Goal: Task Accomplishment & Management: Manage account settings

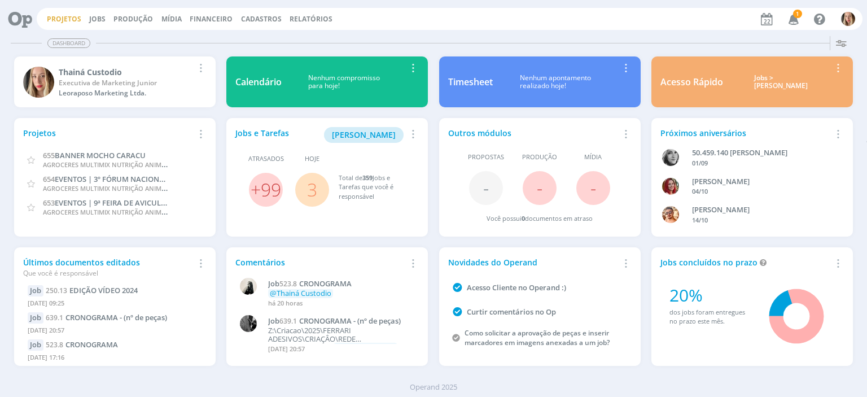
click at [70, 17] on link "Projetos" at bounding box center [64, 19] width 34 height 10
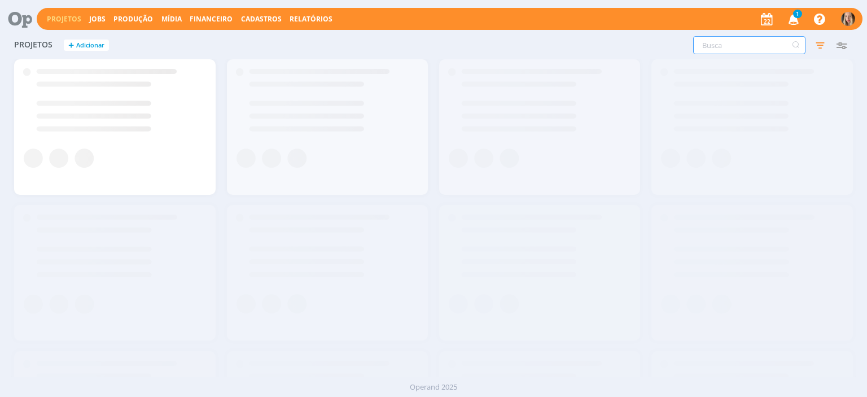
click at [764, 42] on input "text" at bounding box center [749, 45] width 112 height 18
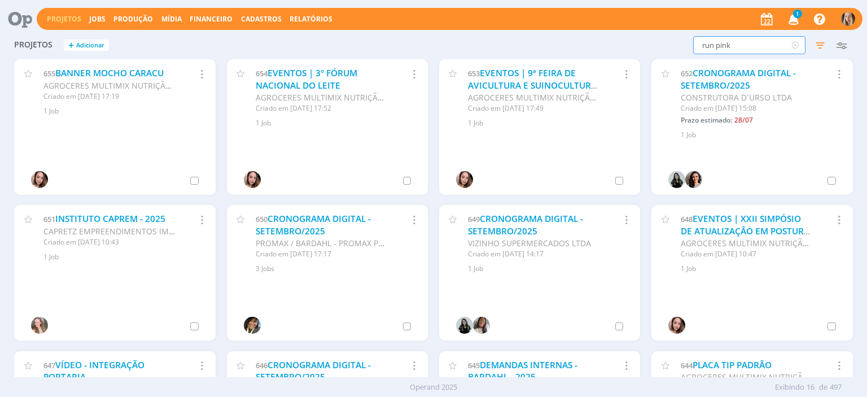
type input "run pink"
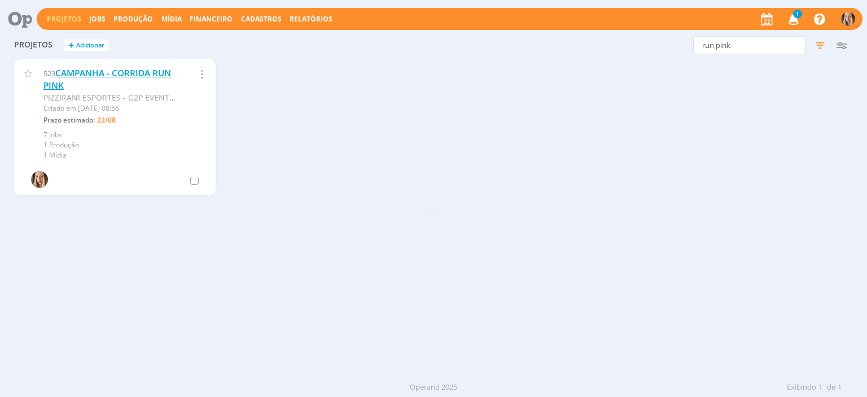
click at [74, 76] on link "CAMPANHA - CORRIDA RUN PINK" at bounding box center [107, 79] width 128 height 24
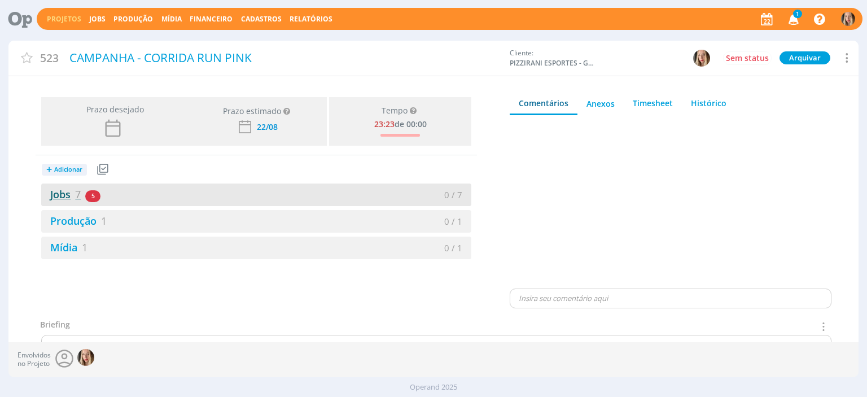
click at [74, 191] on link "Jobs 7" at bounding box center [61, 194] width 40 height 14
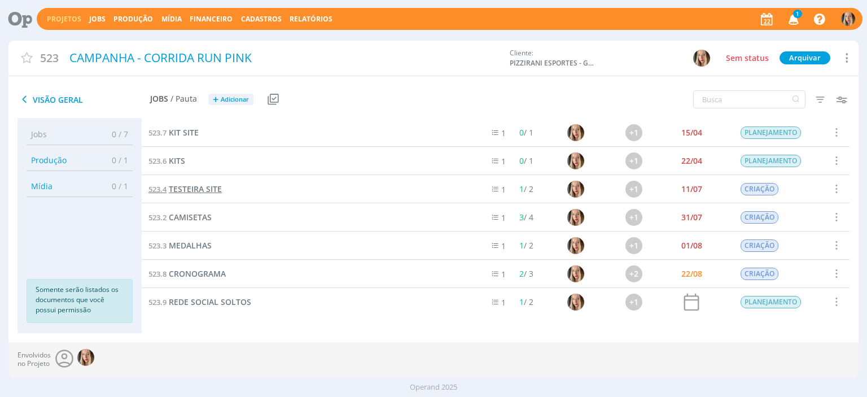
click at [207, 191] on span "TESTEIRA SITE" at bounding box center [195, 188] width 53 height 11
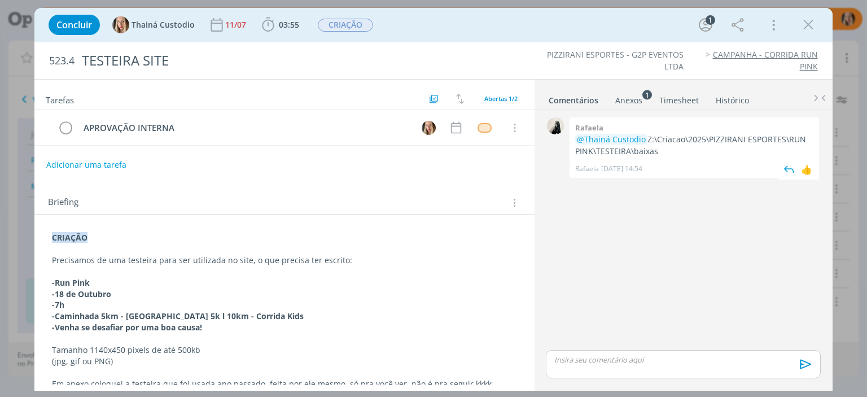
drag, startPoint x: 648, startPoint y: 137, endPoint x: 666, endPoint y: 150, distance: 22.7
click at [666, 150] on p "@Thainá Custodio Z:\Criacao\2025\PIZZIRANI ESPORTES\RUN PINK\TESTEIRA\baixas" at bounding box center [694, 145] width 238 height 23
copy p "Z:\Criacao\2025\PIZZIRANI ESPORTES\RUN PINK\TESTEIRA\baixas"
drag, startPoint x: 806, startPoint y: 22, endPoint x: 801, endPoint y: 25, distance: 6.1
click at [807, 22] on icon "dialog" at bounding box center [808, 24] width 17 height 17
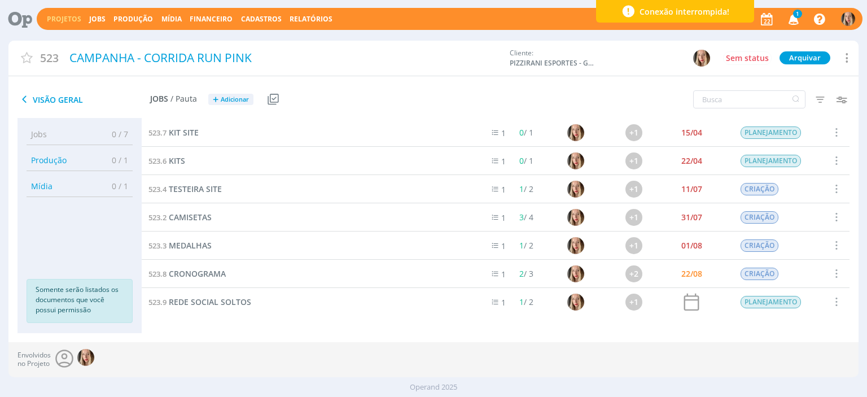
click at [59, 17] on link "Projetos" at bounding box center [64, 19] width 34 height 10
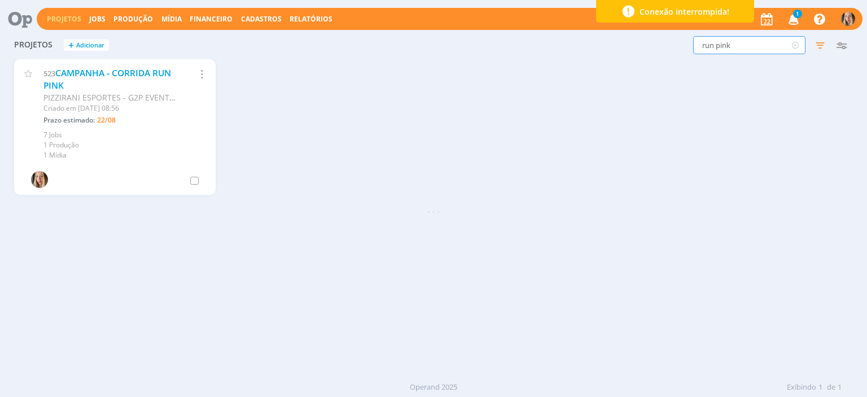
drag, startPoint x: 738, startPoint y: 45, endPoint x: 663, endPoint y: 58, distance: 76.3
click at [663, 58] on div "Projetos + Adicionar run pink Filtros Filtrar Limpar run pink Status Clientes S…" at bounding box center [432, 46] width 849 height 28
type input "allere"
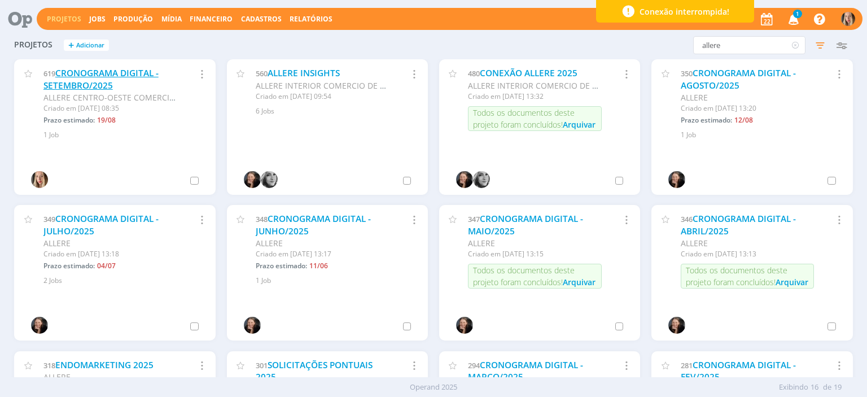
click at [112, 76] on link "CRONOGRAMA DIGITAL - SETEMBRO/2025" at bounding box center [100, 79] width 115 height 24
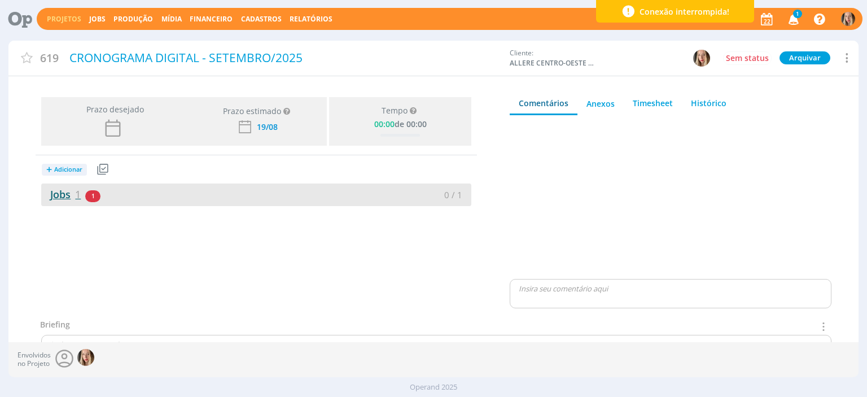
click at [71, 188] on link "Jobs 1" at bounding box center [61, 194] width 40 height 14
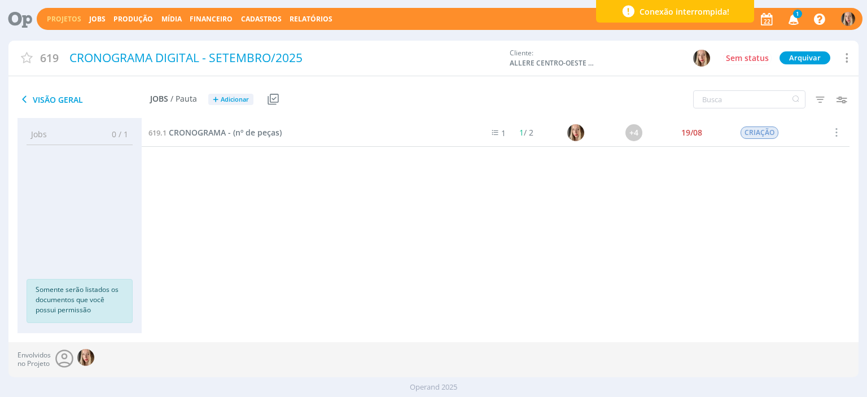
drag, startPoint x: 208, startPoint y: 123, endPoint x: 210, endPoint y: 146, distance: 22.7
click at [208, 128] on div "619.1 CRONOGRAMA - (nº de peças)" at bounding box center [307, 133] width 330 height 28
click at [210, 146] on div "619.1 CRONOGRAMA - (nº de peças)" at bounding box center [307, 133] width 330 height 28
click at [200, 137] on span "CRONOGRAMA - (nº de peças)" at bounding box center [225, 132] width 113 height 11
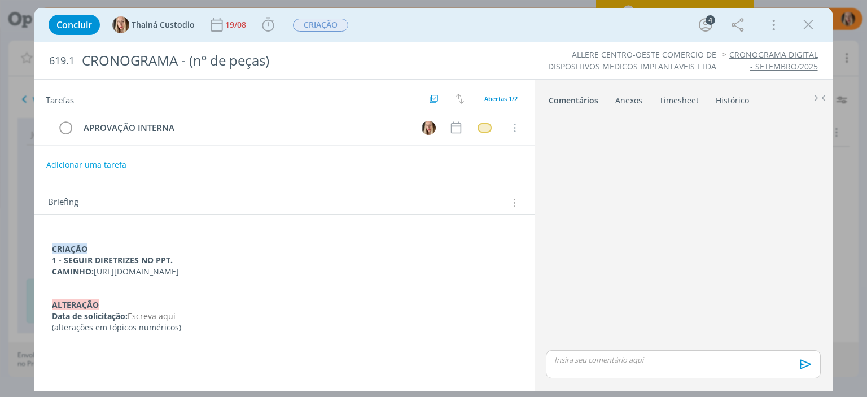
click at [43, 243] on div "CRIAÇÃO 1 - SEGUIR DIRETRIZES NO PPT. CAMINHO: [URL][DOMAIN_NAME] ﻿ALTERAÇÃO Da…" at bounding box center [283, 282] width 481 height 109
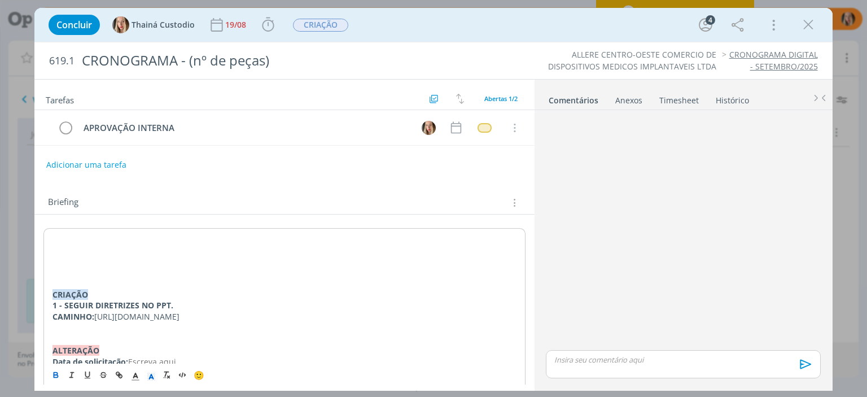
click at [65, 240] on p "dialog" at bounding box center [283, 238] width 463 height 11
click at [50, 235] on div "[URL][DOMAIN_NAME] CRIAÇÃO 1 - SEGUIR DIRETRIZES NO PPT. CAMINHO: [URL][DOMAIN_…" at bounding box center [283, 305] width 481 height 154
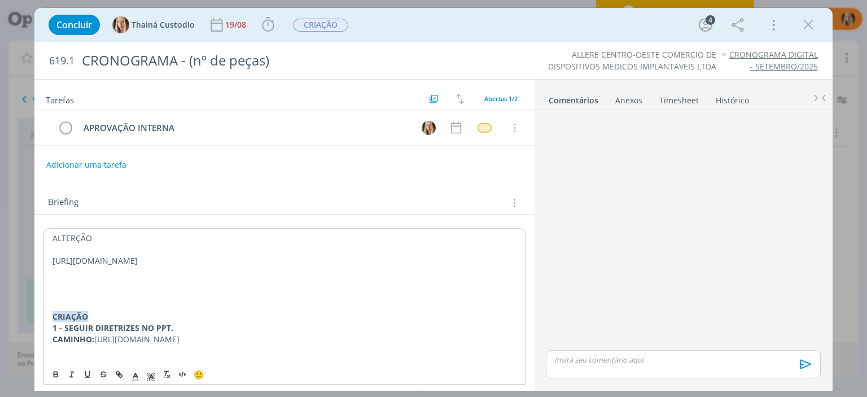
drag, startPoint x: 98, startPoint y: 238, endPoint x: 2, endPoint y: 238, distance: 96.5
click at [7, 238] on div "Concluir Thainá Custodio 19/08 Iniciar Apontar Data * [DATE] Horas * 00:00 Tare…" at bounding box center [433, 198] width 867 height 397
drag, startPoint x: 91, startPoint y: 233, endPoint x: 38, endPoint y: 233, distance: 53.0
click at [38, 233] on div "EDIÇÃO [URL][DOMAIN_NAME] CRIAÇÃO 1 - SEGUIR DIRETRIZES NO PPT. CAMINHO: [URL][…" at bounding box center [283, 322] width 499 height 216
click at [57, 371] on icon "dialog" at bounding box center [55, 374] width 9 height 9
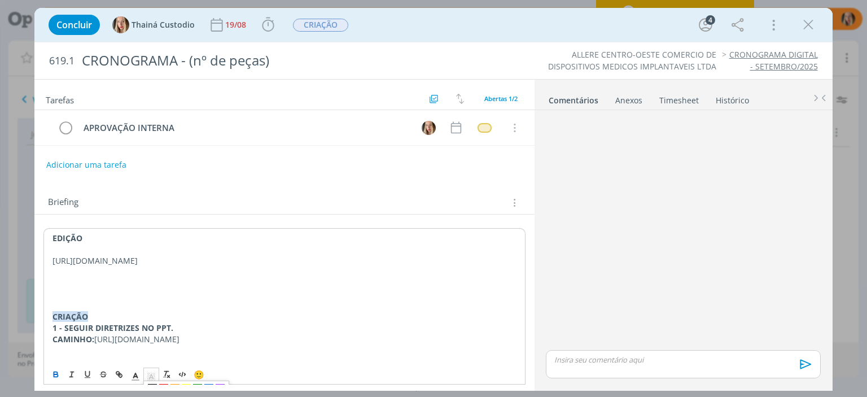
click at [144, 373] on span "dialog" at bounding box center [151, 374] width 16 height 14
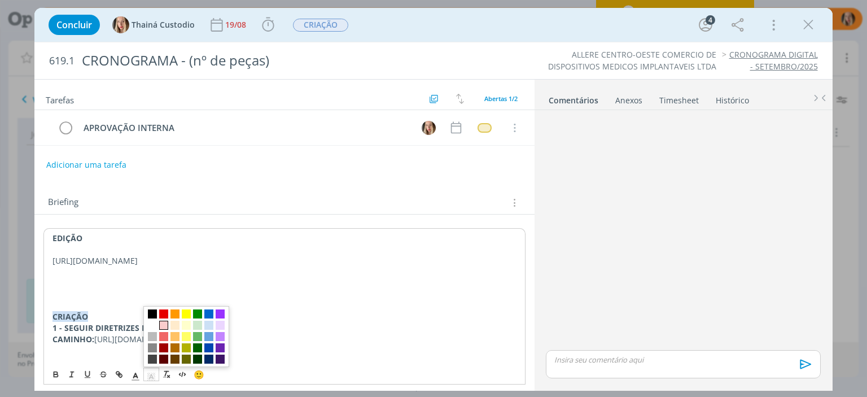
click at [166, 324] on span "dialog" at bounding box center [163, 325] width 9 height 9
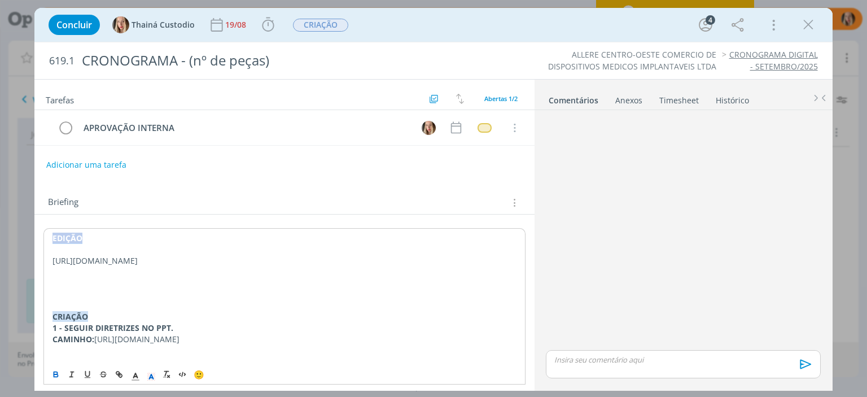
click at [139, 266] on p "[URL][DOMAIN_NAME]" at bounding box center [283, 260] width 463 height 11
drag, startPoint x: 53, startPoint y: 258, endPoint x: 279, endPoint y: 270, distance: 226.6
click at [279, 266] on p "[URL][DOMAIN_NAME]" at bounding box center [283, 260] width 463 height 11
click at [121, 375] on icon "dialog" at bounding box center [119, 374] width 9 height 9
type input "[URL][DOMAIN_NAME]"
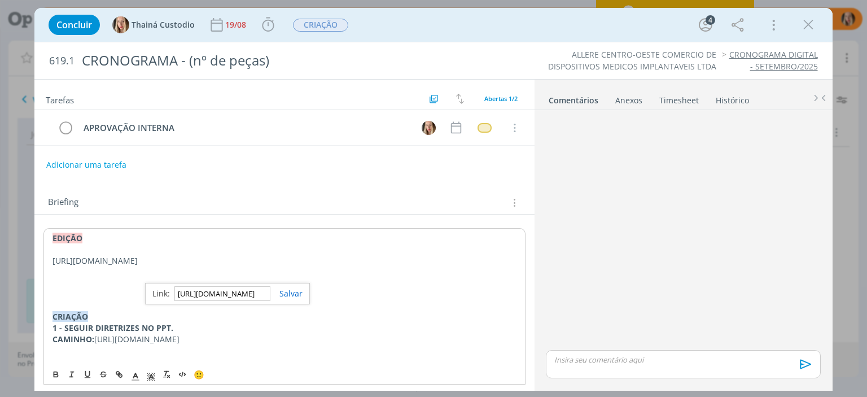
click at [284, 299] on div "[URL][DOMAIN_NAME]" at bounding box center [227, 293] width 165 height 21
click at [284, 295] on link "dialog" at bounding box center [286, 293] width 32 height 11
click at [113, 288] on p "dialog" at bounding box center [283, 283] width 463 height 11
click at [52, 259] on link "[URL][DOMAIN_NAME]" at bounding box center [94, 260] width 85 height 11
click at [154, 255] on link "[URL][DOMAIN_NAME]" at bounding box center [195, 260] width 85 height 11
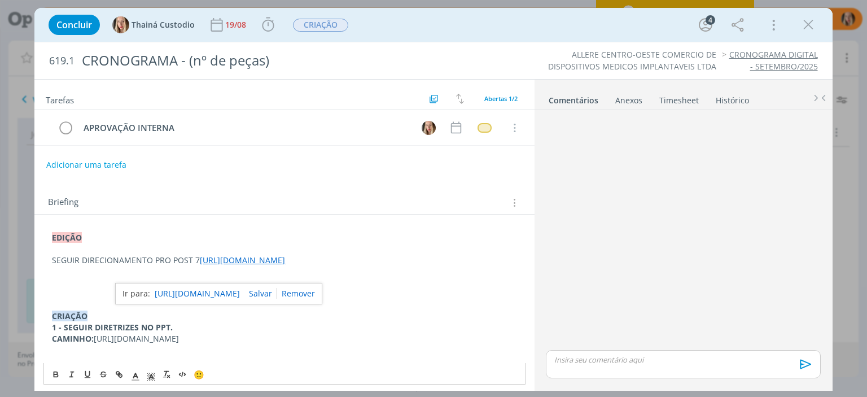
click at [150, 256] on p "SEGUIR DIRECIONAMENTO PRO POST 7 [URL][DOMAIN_NAME]" at bounding box center [284, 260] width 464 height 11
click at [207, 259] on p "SEGUIR DIRECIONAMENTO DO VÍDEO PRO POST 7 [URL][DOMAIN_NAME]" at bounding box center [284, 260] width 464 height 11
click at [219, 261] on p "SEGUIR DIRECIONAMENTO DO VÍDEO POST 7 [URL][DOMAIN_NAME]" at bounding box center [284, 260] width 464 height 11
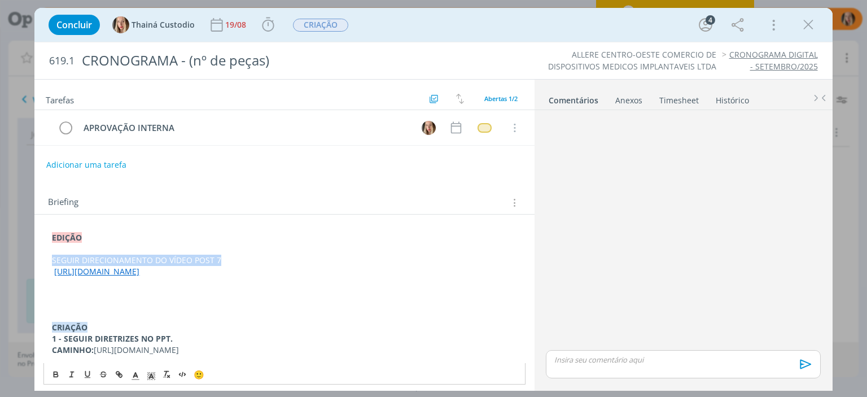
drag, startPoint x: 239, startPoint y: 254, endPoint x: 38, endPoint y: 261, distance: 201.0
click at [38, 261] on div "EDIÇÃO SEGUIR DIRECIONAMENTO DO VÍDEO POST 7 [URL][DOMAIN_NAME] CRIAÇÃO 1 - SEG…" at bounding box center [283, 327] width 499 height 227
click at [55, 370] on icon "dialog" at bounding box center [55, 374] width 9 height 9
click at [194, 322] on p "dialog" at bounding box center [284, 315] width 464 height 11
click at [117, 166] on button "Adicionar uma tarefa" at bounding box center [86, 164] width 80 height 19
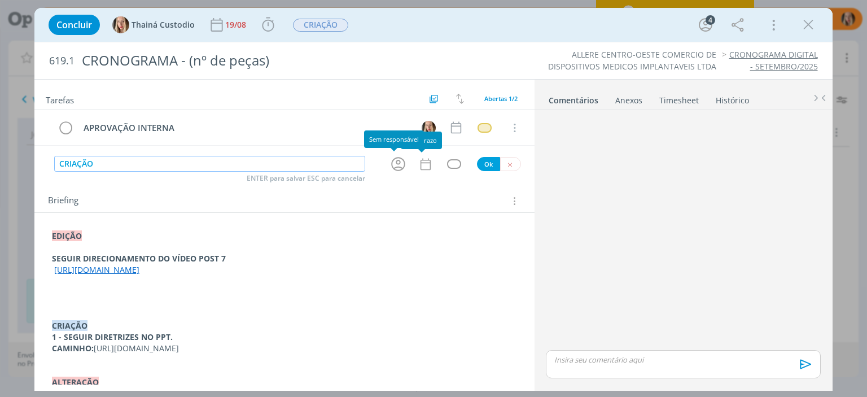
drag, startPoint x: 386, startPoint y: 161, endPoint x: 394, endPoint y: 159, distance: 8.9
click at [389, 161] on icon "dialog" at bounding box center [397, 163] width 17 height 17
type input "CRIAÇÃO"
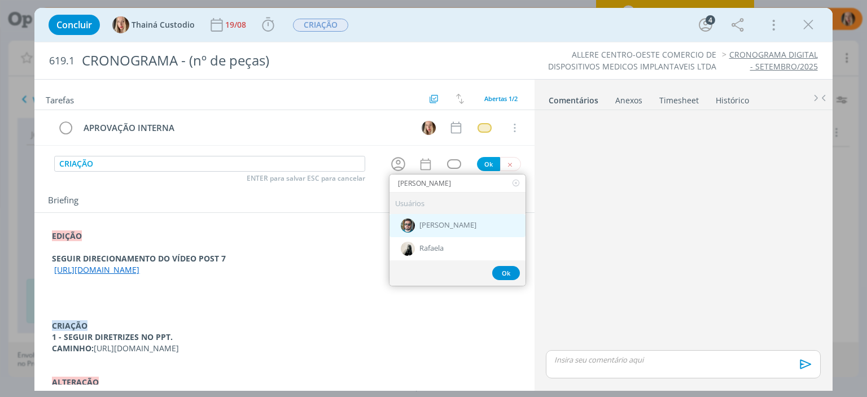
type input "[PERSON_NAME]"
click at [466, 224] on div "[PERSON_NAME]" at bounding box center [457, 225] width 136 height 23
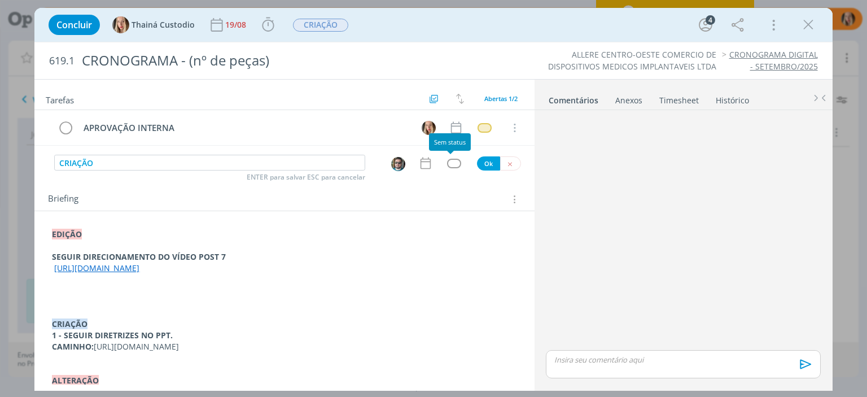
click at [447, 164] on div "dialog" at bounding box center [454, 164] width 14 height 10
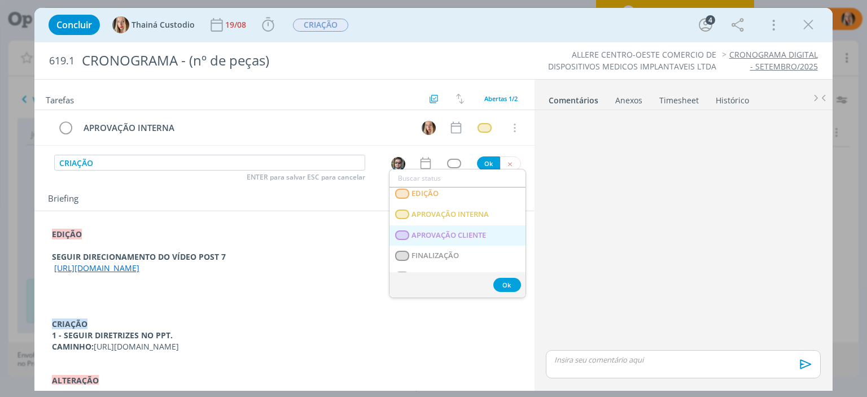
scroll to position [282, 0]
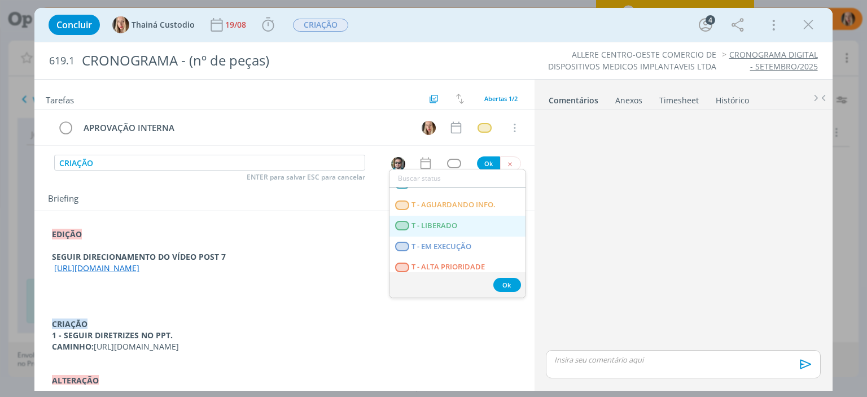
click at [441, 230] on LIBERADO "T - LIBERADO" at bounding box center [457, 226] width 136 height 21
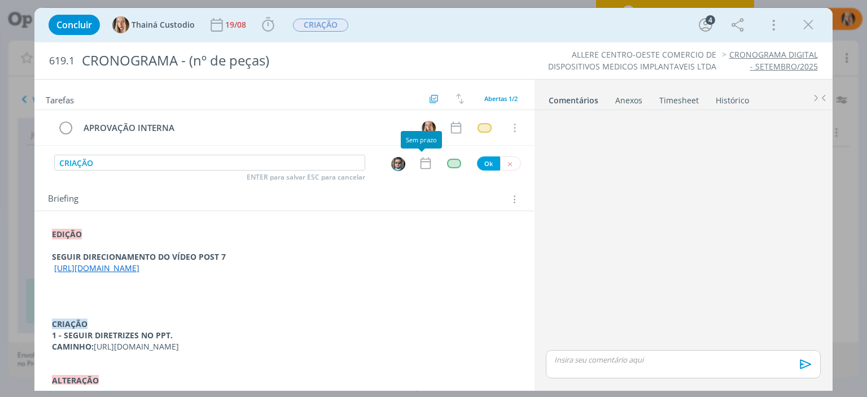
click at [422, 161] on icon "dialog" at bounding box center [425, 163] width 10 height 12
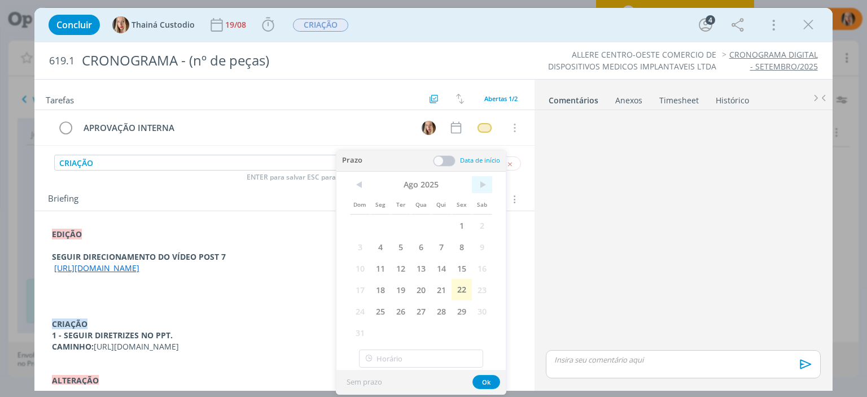
click at [479, 187] on span ">" at bounding box center [482, 184] width 20 height 17
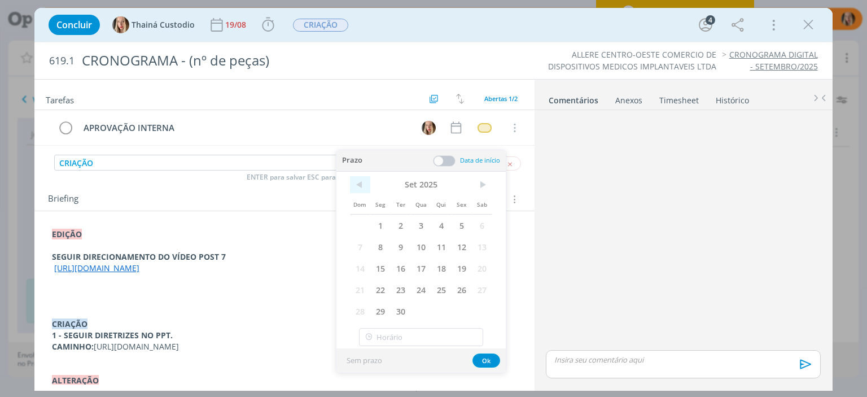
click at [365, 182] on span "<" at bounding box center [360, 184] width 20 height 17
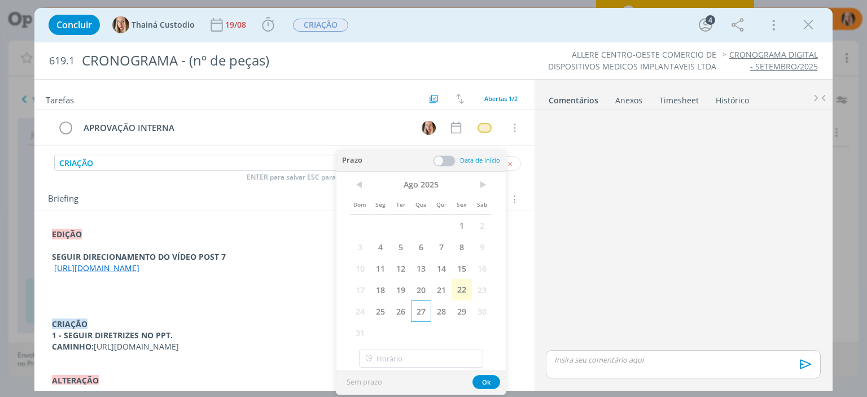
click at [424, 310] on span "27" at bounding box center [421, 310] width 20 height 21
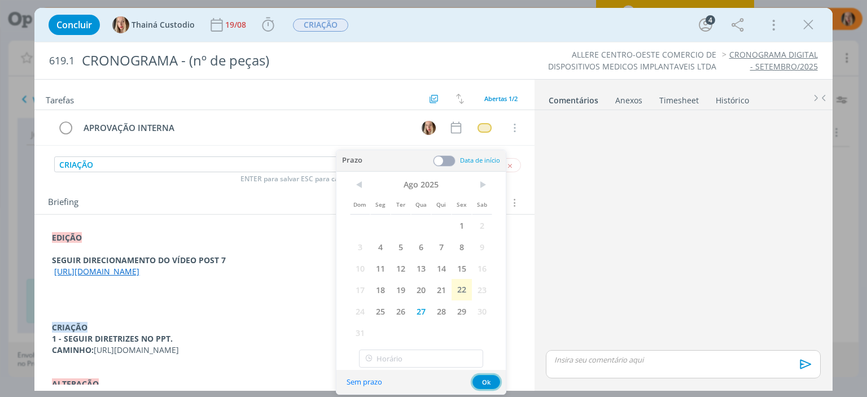
click at [494, 381] on button "Ok" at bounding box center [486, 382] width 28 height 14
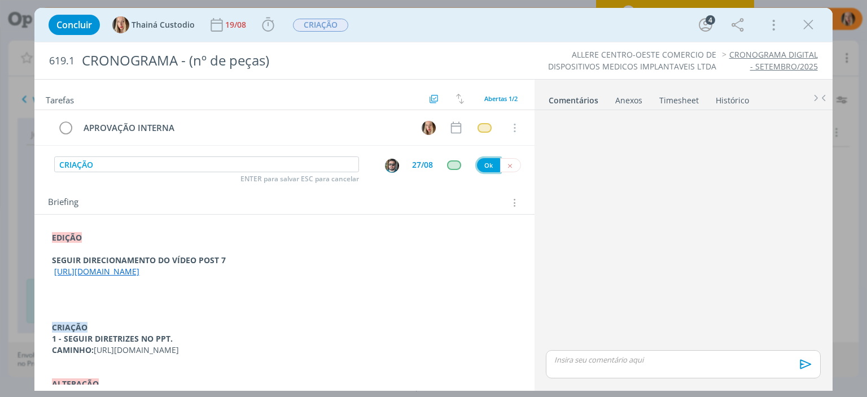
click at [477, 169] on button "Ok" at bounding box center [488, 165] width 23 height 14
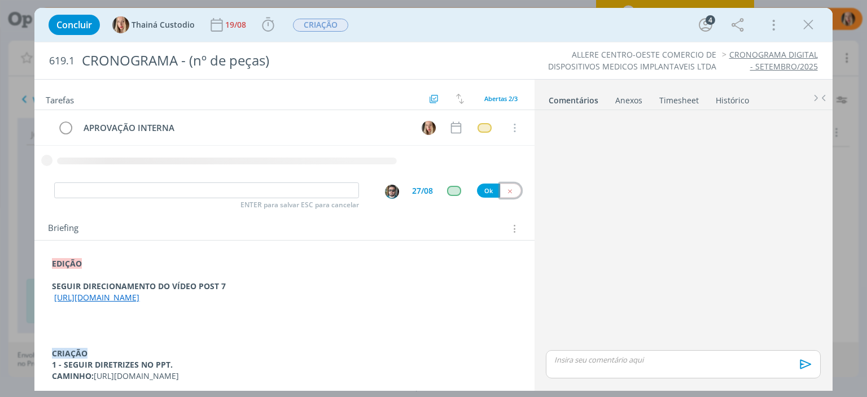
click at [508, 186] on button "dialog" at bounding box center [510, 190] width 21 height 14
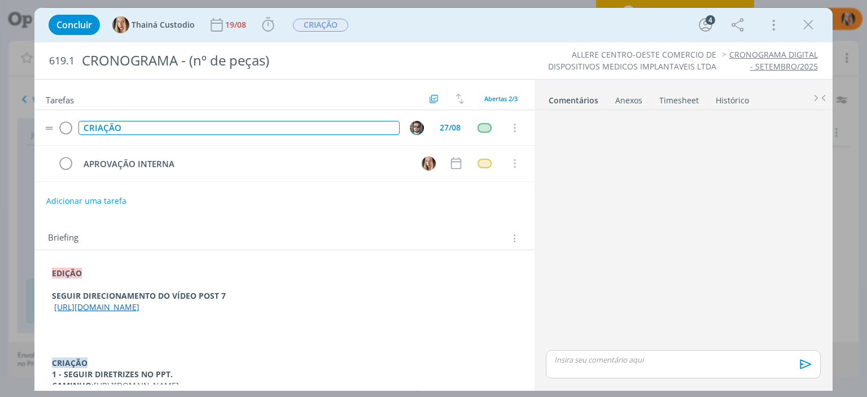
click at [121, 131] on div "CRIAÇÃO" at bounding box center [238, 128] width 321 height 14
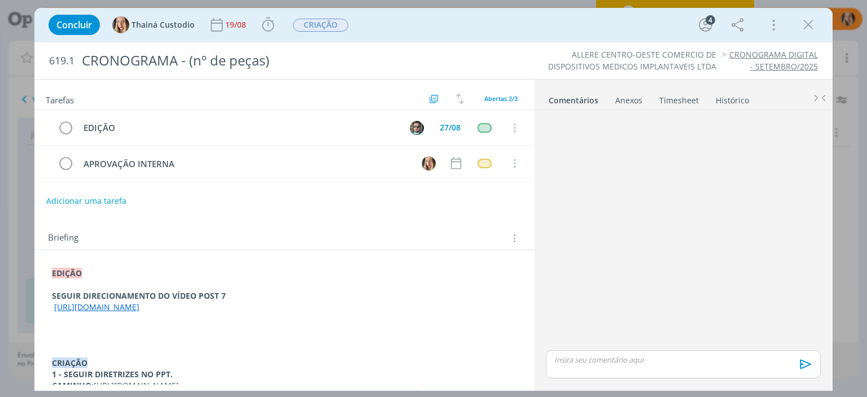
click at [377, 234] on div "Briefing Briefings Predefinidos Versões do Briefing Ver Briefing do Projeto" at bounding box center [285, 238] width 475 height 15
click at [233, 22] on div "19/08" at bounding box center [236, 25] width 23 height 8
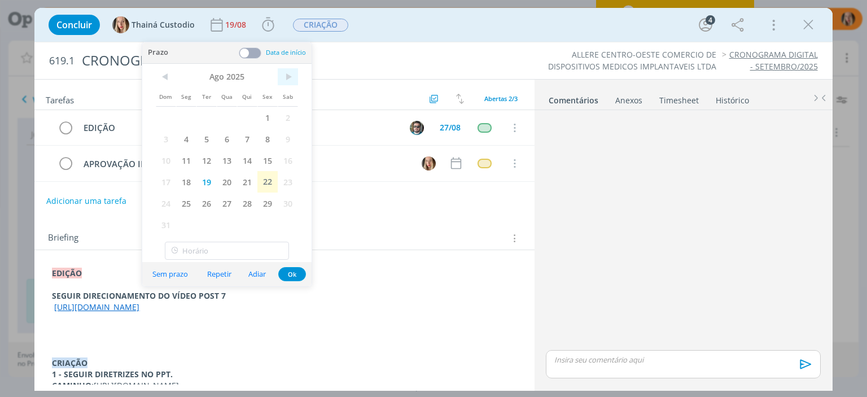
click at [295, 72] on span ">" at bounding box center [288, 76] width 20 height 17
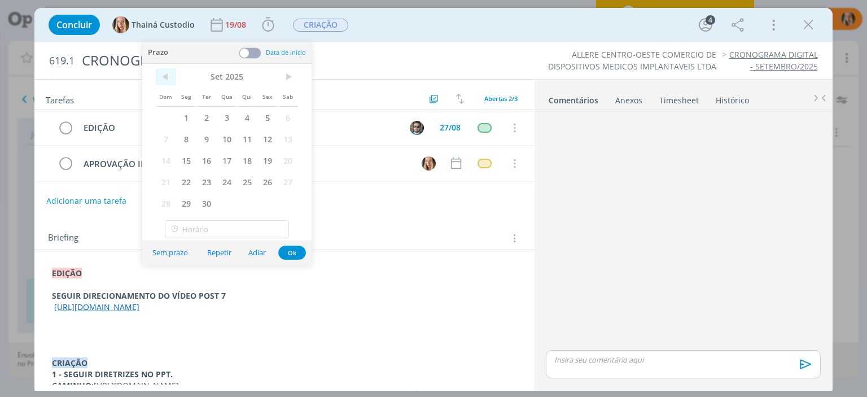
click at [160, 80] on span "<" at bounding box center [166, 76] width 20 height 17
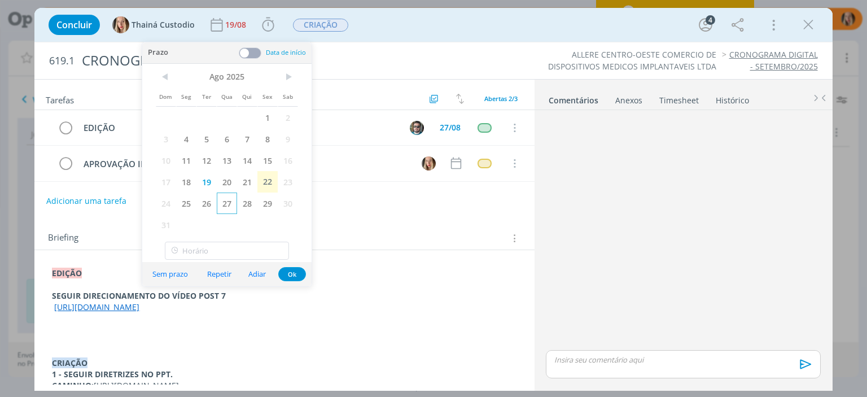
click at [228, 199] on span "27" at bounding box center [227, 202] width 20 height 21
click at [291, 273] on button "Ok" at bounding box center [292, 274] width 28 height 14
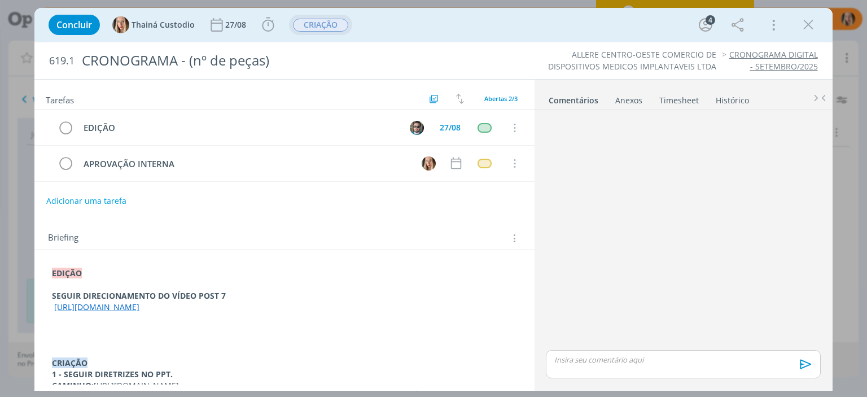
click at [305, 25] on span "CRIAÇÃO" at bounding box center [320, 25] width 55 height 13
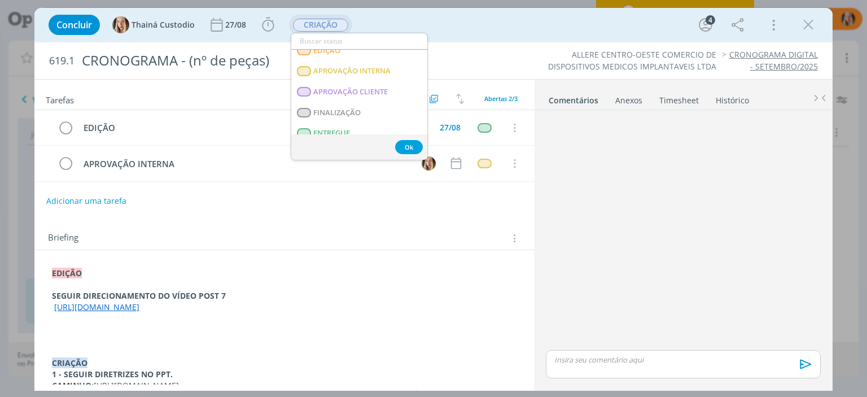
scroll to position [98, 0]
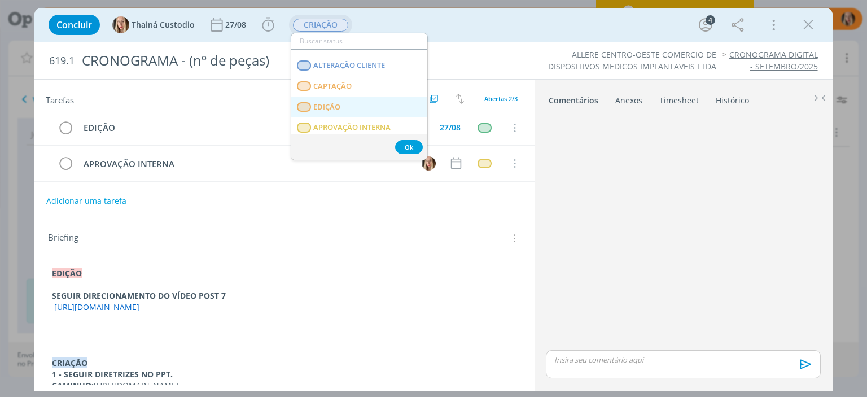
click at [343, 101] on link "EDIÇÃO" at bounding box center [359, 107] width 136 height 21
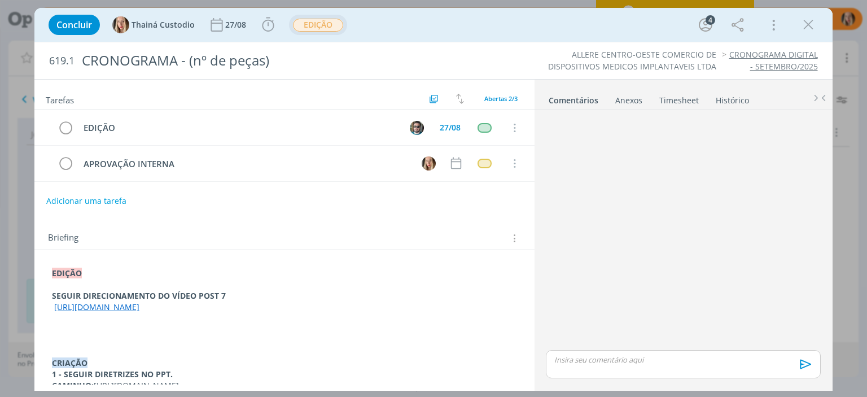
scroll to position [91, 0]
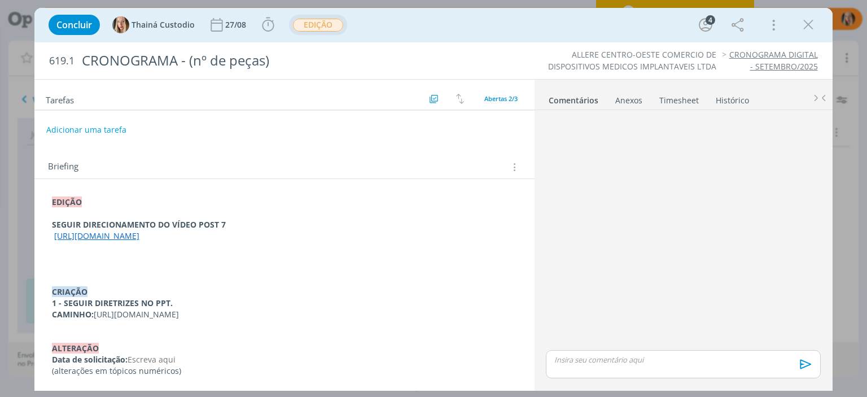
click at [86, 264] on p "dialog" at bounding box center [284, 269] width 464 height 11
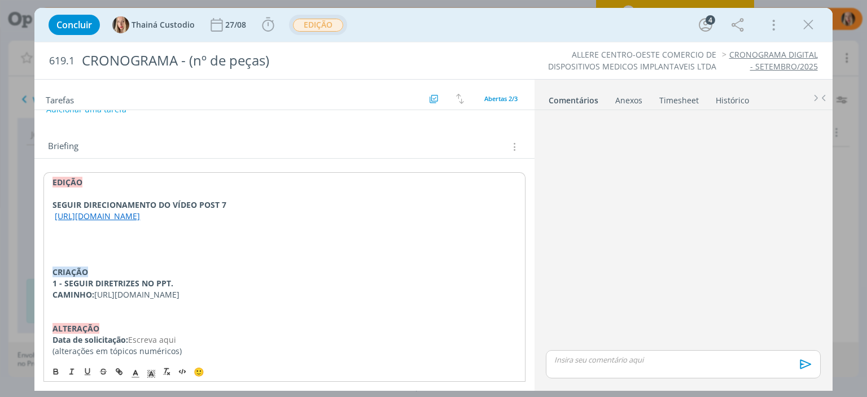
click at [76, 244] on p "dialog" at bounding box center [283, 238] width 463 height 11
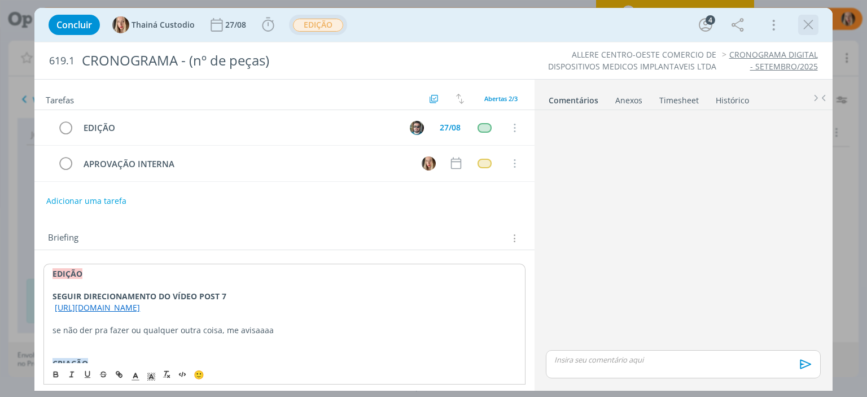
click at [593, 25] on div "Concluir Thainá Custodio 27/08 Iniciar Apontar Data * [DATE] Horas * 00:00 Tare…" at bounding box center [433, 24] width 780 height 27
click at [805, 25] on icon "dialog" at bounding box center [808, 24] width 17 height 17
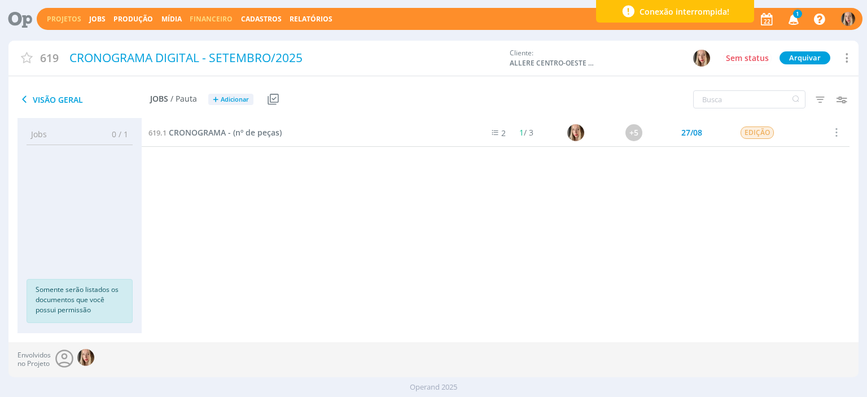
drag, startPoint x: 67, startPoint y: 17, endPoint x: 198, endPoint y: 15, distance: 130.4
click at [68, 17] on link "Projetos" at bounding box center [64, 19] width 34 height 10
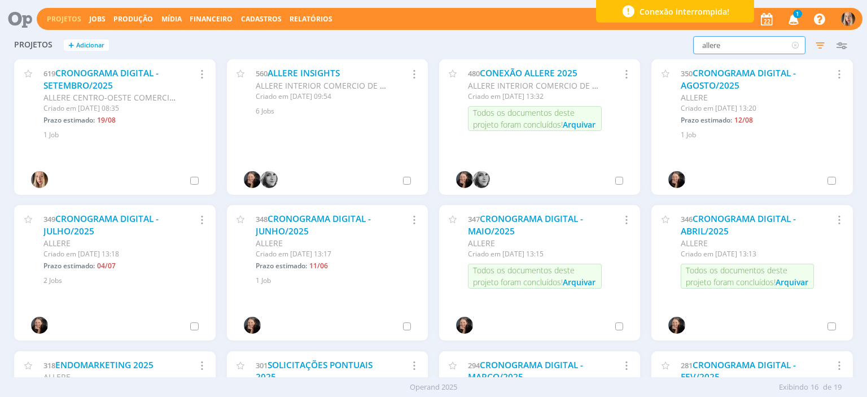
click at [731, 49] on input "allere" at bounding box center [749, 45] width 112 height 18
drag, startPoint x: 711, startPoint y: 43, endPoint x: 673, endPoint y: 43, distance: 38.4
click at [669, 47] on div "allere Filtros Filtrar Limpar allere Status Clientes Selecione Data de criação …" at bounding box center [698, 45] width 307 height 18
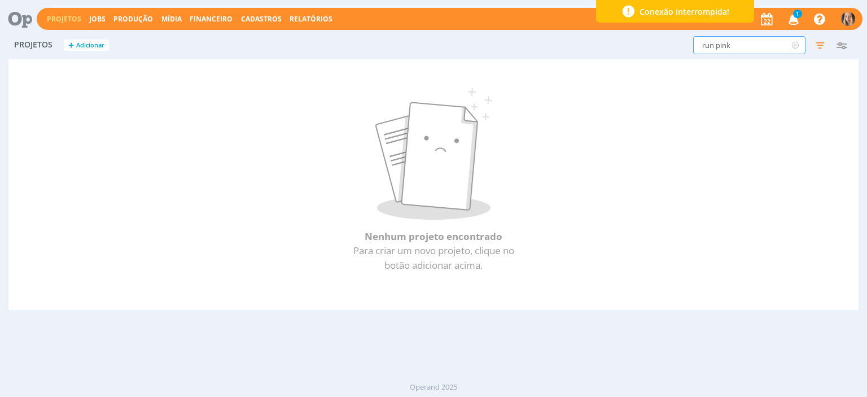
type input "run pink"
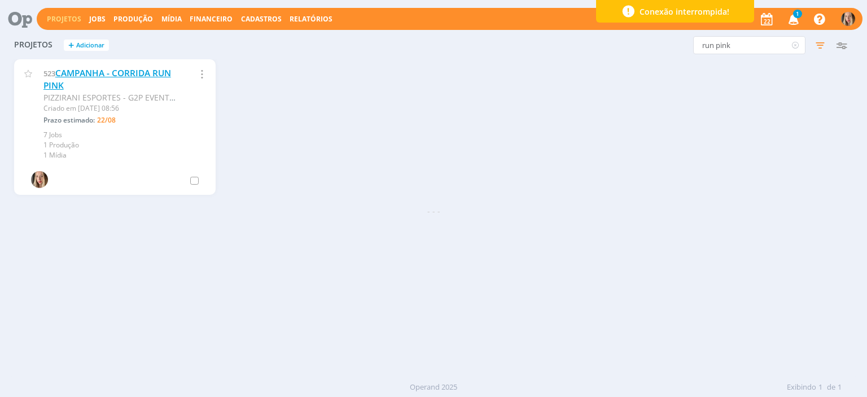
click at [95, 74] on link "CAMPANHA - CORRIDA RUN PINK" at bounding box center [107, 79] width 128 height 24
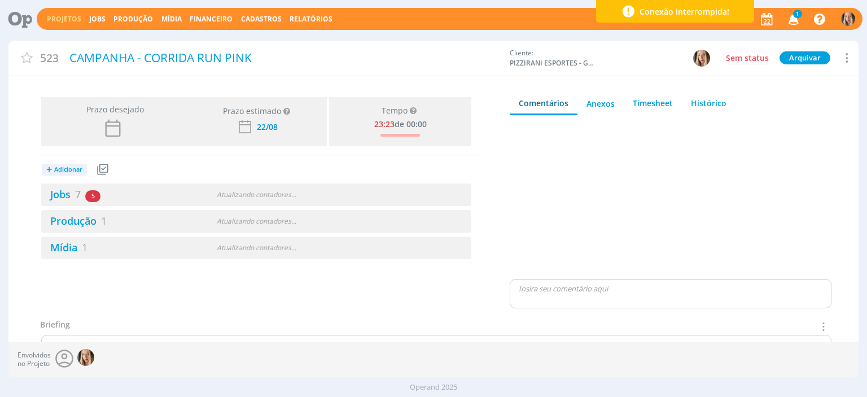
drag, startPoint x: 72, startPoint y: 194, endPoint x: 59, endPoint y: 209, distance: 20.0
click at [72, 193] on link "Jobs 7" at bounding box center [61, 194] width 40 height 14
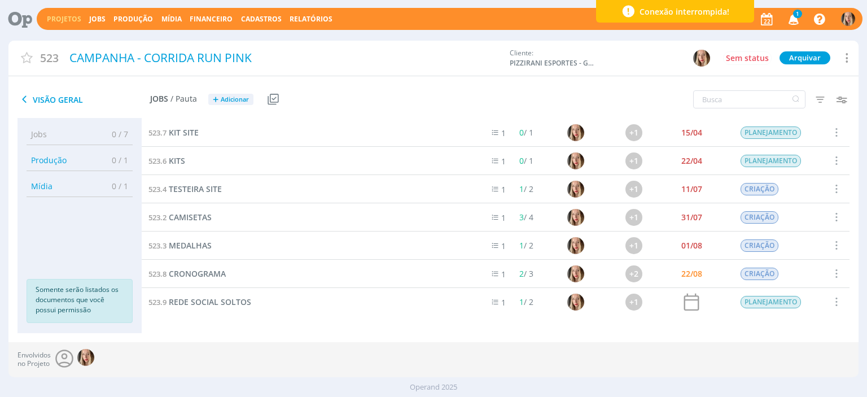
scroll to position [5, 0]
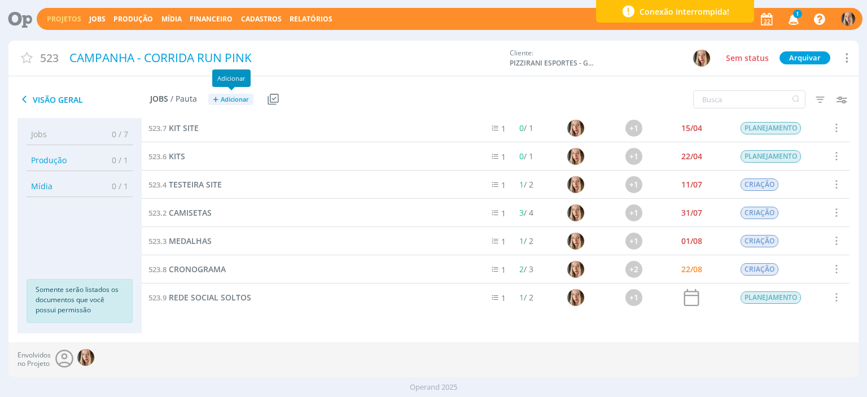
click at [226, 99] on span "Adicionar" at bounding box center [235, 99] width 28 height 7
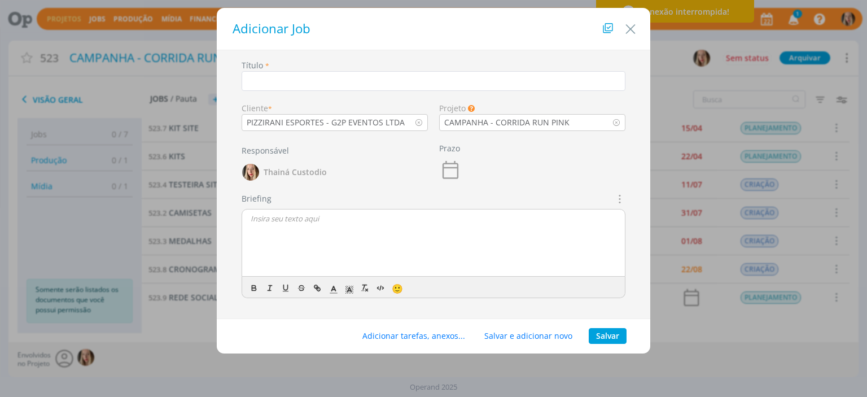
drag, startPoint x: 625, startPoint y: 29, endPoint x: 193, endPoint y: 124, distance: 442.5
click at [626, 28] on icon "Close" at bounding box center [630, 29] width 17 height 17
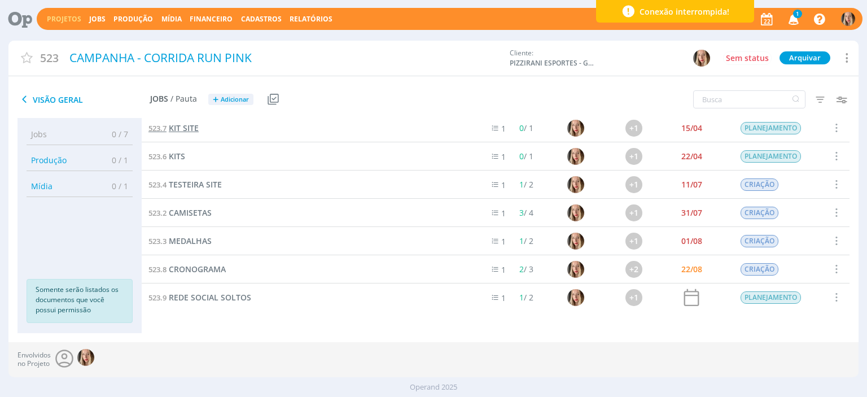
click at [188, 125] on span "KIT SITE" at bounding box center [184, 127] width 30 height 11
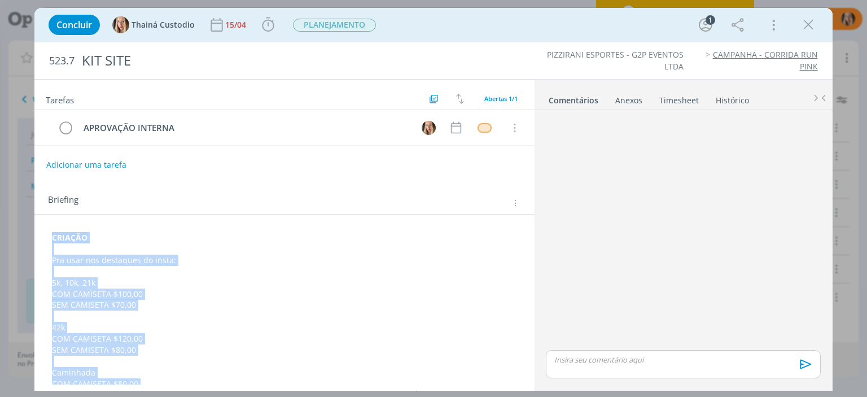
drag, startPoint x: 158, startPoint y: 242, endPoint x: 47, endPoint y: 226, distance: 111.7
click at [47, 228] on div "CRIAÇÃO Pra usar nos destaques do insta: 5k, 10k, 21k COM CAMISETA $100,00 SEM …" at bounding box center [283, 383] width 481 height 311
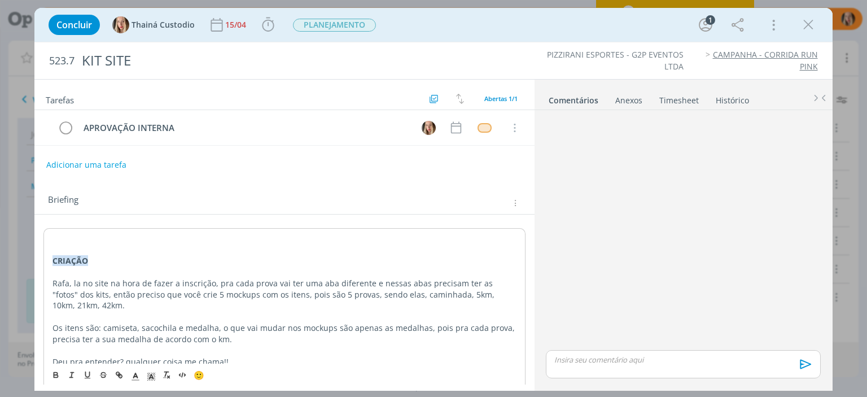
click at [50, 256] on div "CRIAÇÃO Rafa, la no site na hora de fazer a inscrição, pra cada prova vai ter u…" at bounding box center [283, 299] width 481 height 143
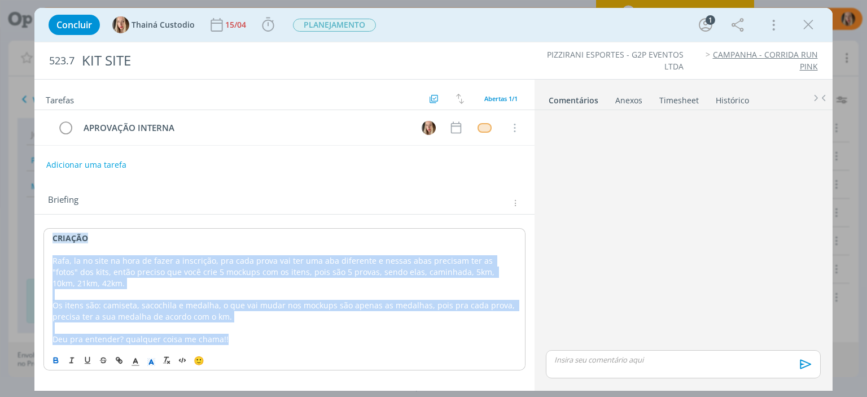
drag, startPoint x: 49, startPoint y: 258, endPoint x: 262, endPoint y: 338, distance: 227.7
click at [263, 338] on div "CRIAÇÃO Rafa, la no site na hora de fazer a inscrição, pra cada prova vai ter u…" at bounding box center [283, 288] width 481 height 121
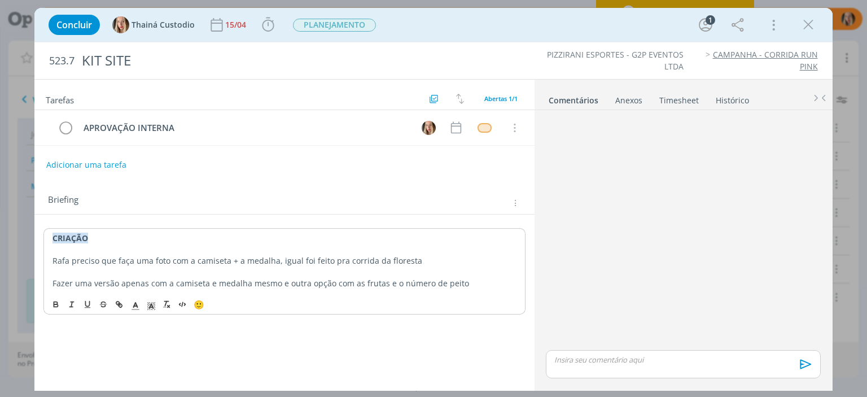
click at [379, 284] on p "Fazer uma versão apenas com a camiseta e medalha mesmo e outra opção com as fru…" at bounding box center [283, 283] width 463 height 11
click at [496, 279] on p "Fazer uma versão apenas com a camiseta e medalha mesmo e outra opção com as fru…" at bounding box center [283, 283] width 463 height 11
click at [52, 278] on p "Fazer uma versão apenas com a camiseta e medalha mesmo e outra opção com as fru…" at bounding box center [283, 289] width 463 height 23
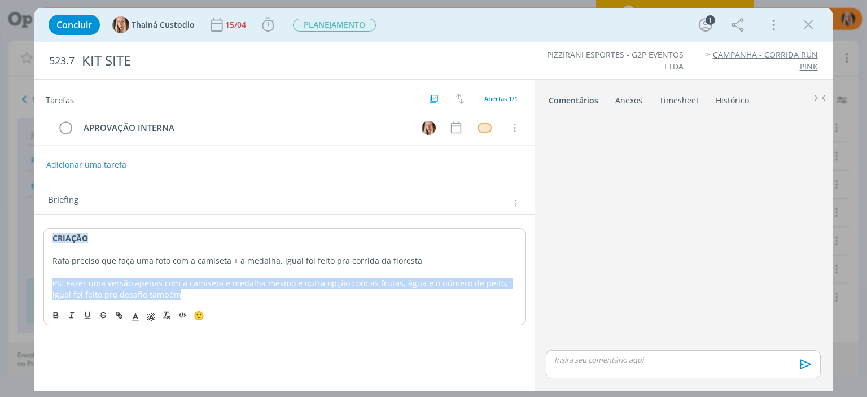
drag, startPoint x: 45, startPoint y: 282, endPoint x: 176, endPoint y: 295, distance: 131.6
click at [176, 295] on div "CRIAÇÃO Rafa preciso que faça uma foto com a camiseta + a medalha, igual foi fe…" at bounding box center [283, 266] width 481 height 76
click at [52, 313] on icon "dialog" at bounding box center [55, 314] width 9 height 9
click at [217, 296] on p "PS: Fazer uma versão apenas com a camiseta e medalha mesmo e outra opção com as…" at bounding box center [283, 289] width 463 height 23
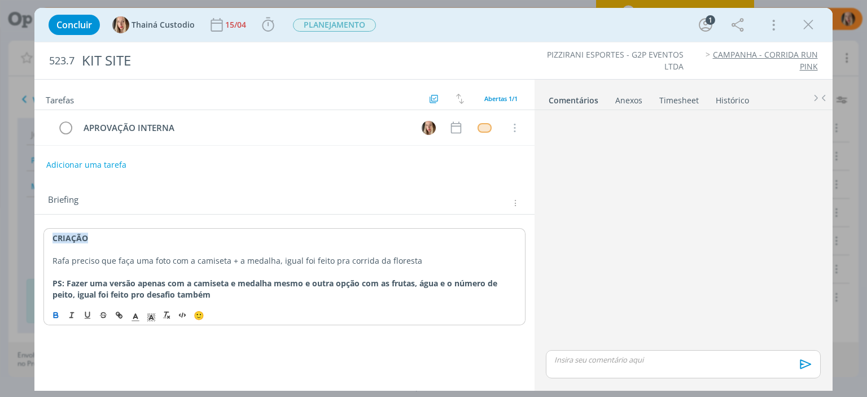
click at [424, 257] on p "Rafa preciso que faça uma foto com a camiseta + a medalha, igual foi feito pra …" at bounding box center [283, 260] width 463 height 11
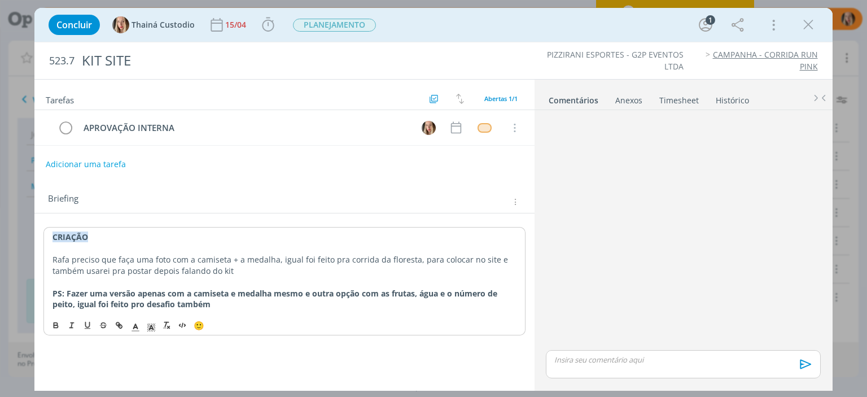
click at [111, 163] on button "Adicionar uma tarefa" at bounding box center [86, 164] width 80 height 19
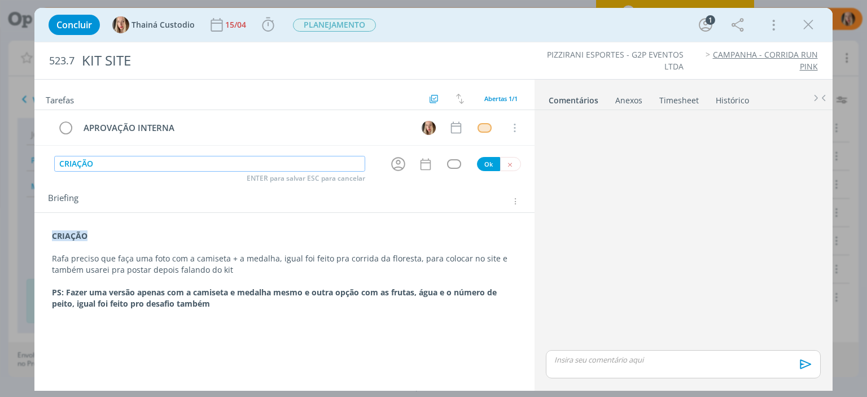
click at [396, 164] on icon "dialog" at bounding box center [397, 163] width 17 height 17
type input "CRIAÇÃO"
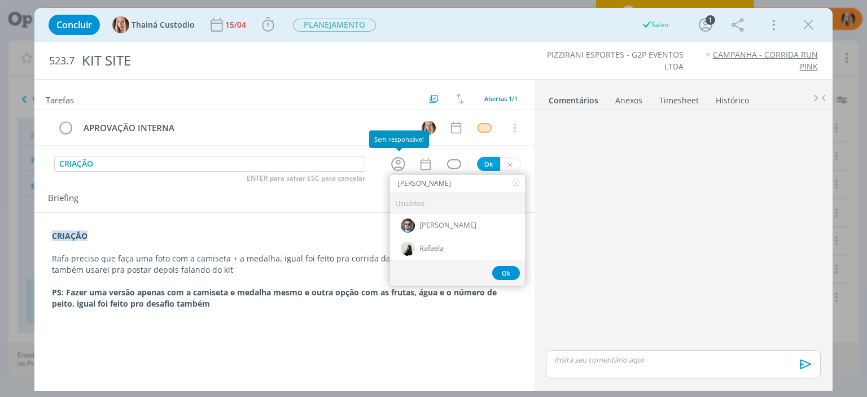
type input "RAFAELA"
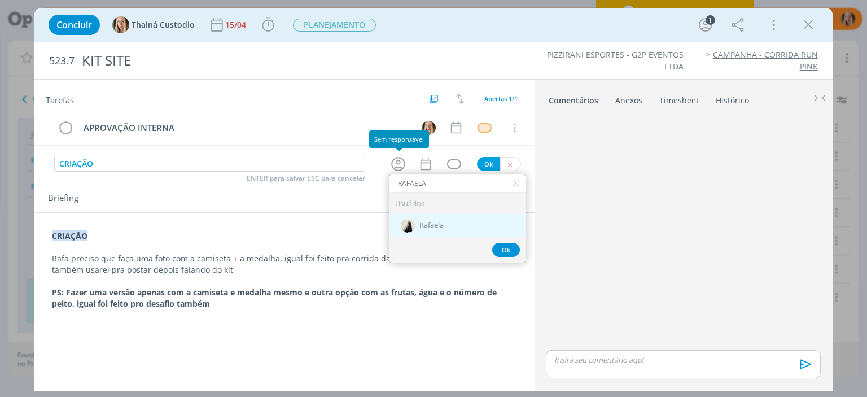
click at [464, 217] on div "Rafaela" at bounding box center [457, 225] width 136 height 23
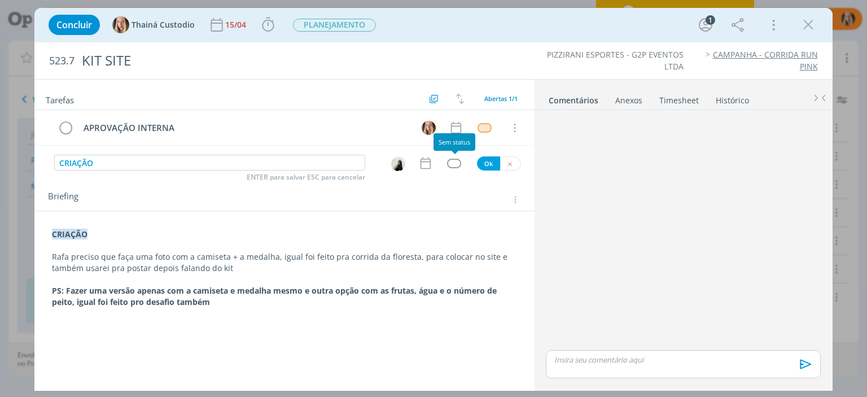
click at [454, 166] on div "dialog" at bounding box center [454, 164] width 14 height 10
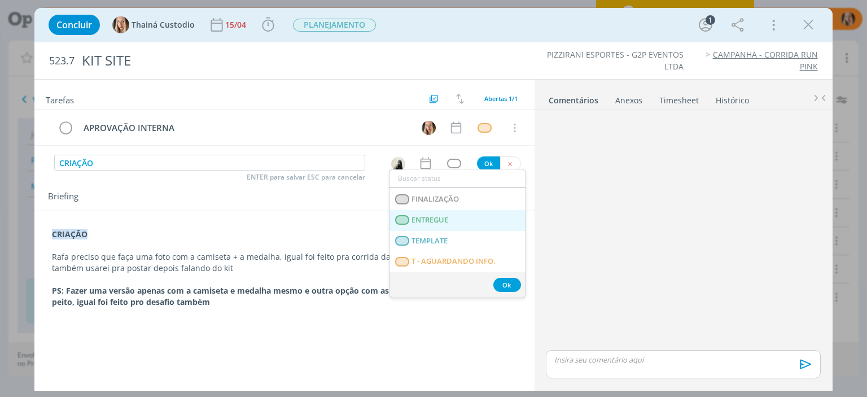
scroll to position [288, 0]
click at [433, 217] on span "T - LIBERADO" at bounding box center [435, 220] width 46 height 9
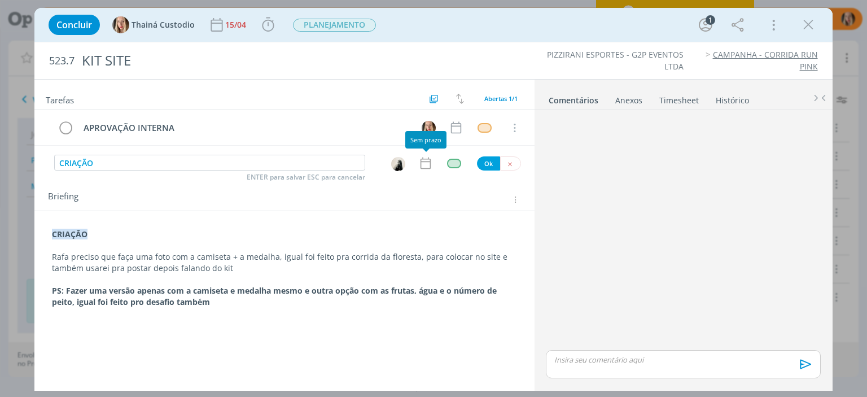
click at [424, 166] on icon "dialog" at bounding box center [425, 163] width 15 height 15
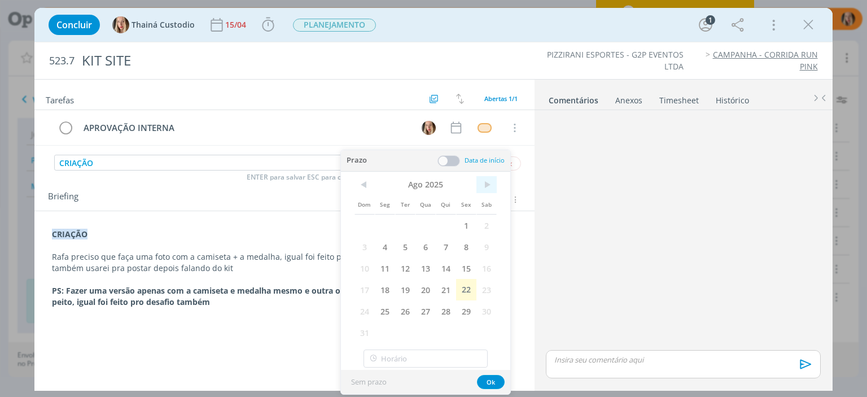
click at [488, 188] on span ">" at bounding box center [486, 184] width 20 height 17
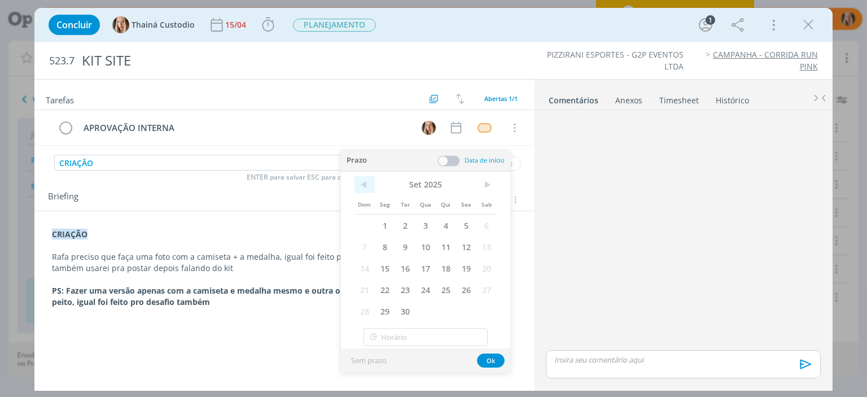
click at [373, 181] on span "<" at bounding box center [364, 184] width 20 height 17
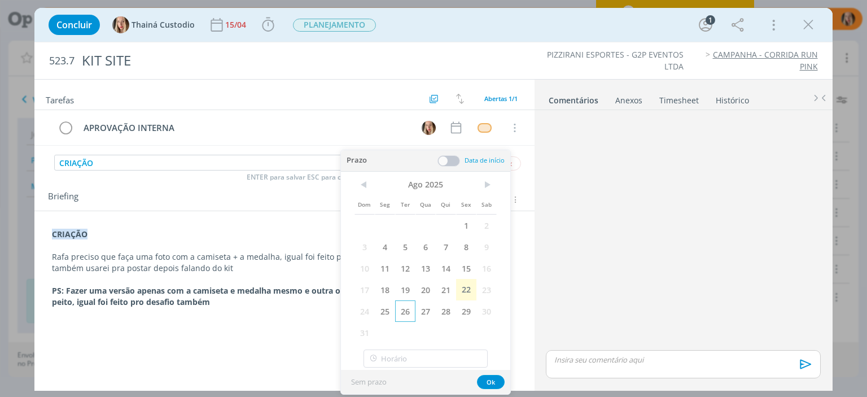
click at [401, 306] on span "26" at bounding box center [405, 310] width 20 height 21
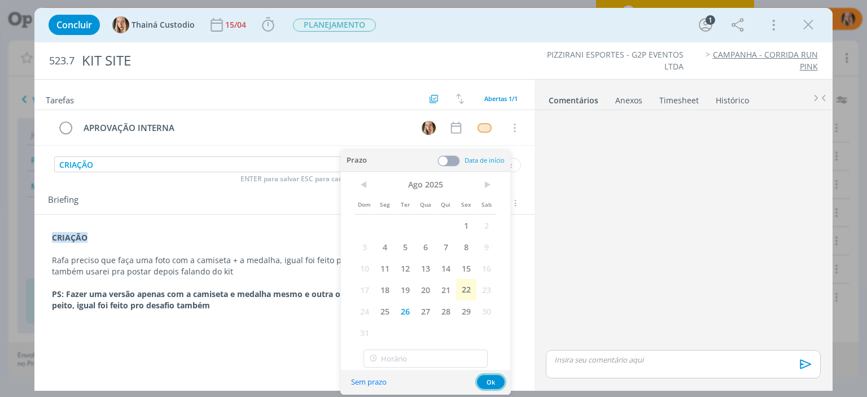
click at [495, 384] on button "Ok" at bounding box center [491, 382] width 28 height 14
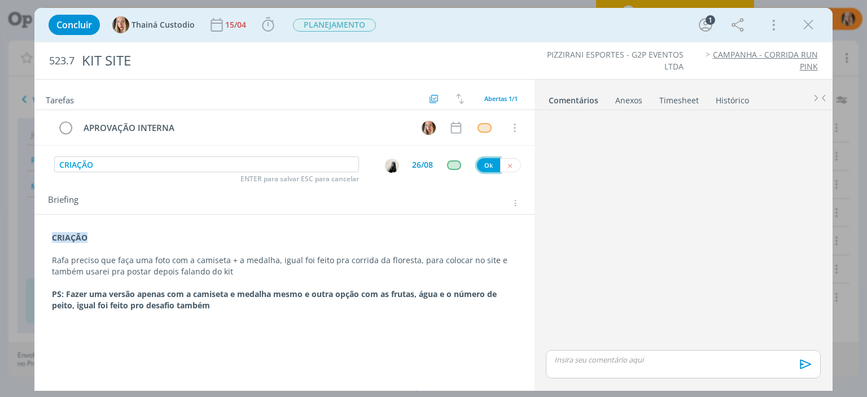
click at [486, 168] on button "Ok" at bounding box center [488, 165] width 23 height 14
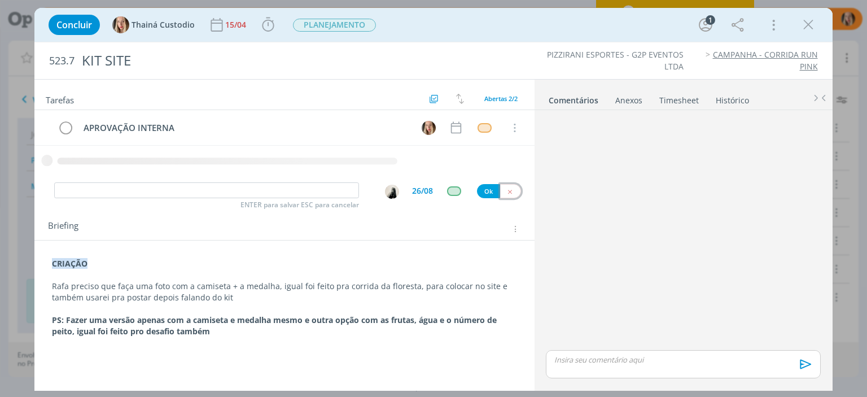
click at [509, 191] on icon "dialog" at bounding box center [509, 191] width 7 height 7
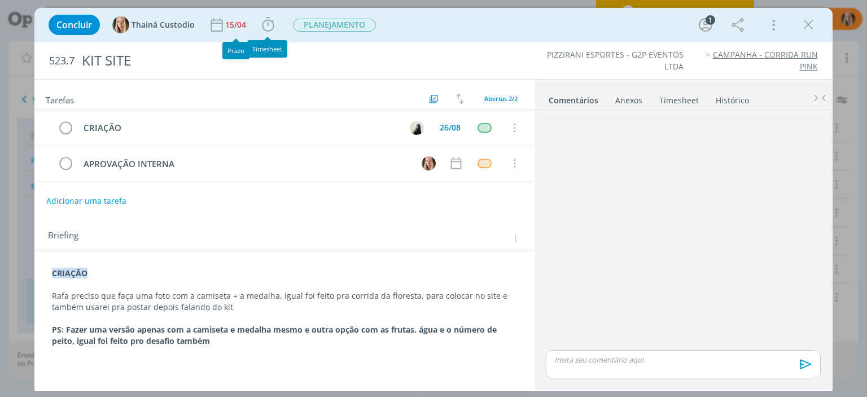
click at [220, 13] on div "Concluir Thainá Custodio 15/04 Iniciar Apontar Data * [DATE] Horas * 00:00 Tare…" at bounding box center [433, 24] width 780 height 27
click at [236, 21] on div "15/04" at bounding box center [236, 25] width 23 height 8
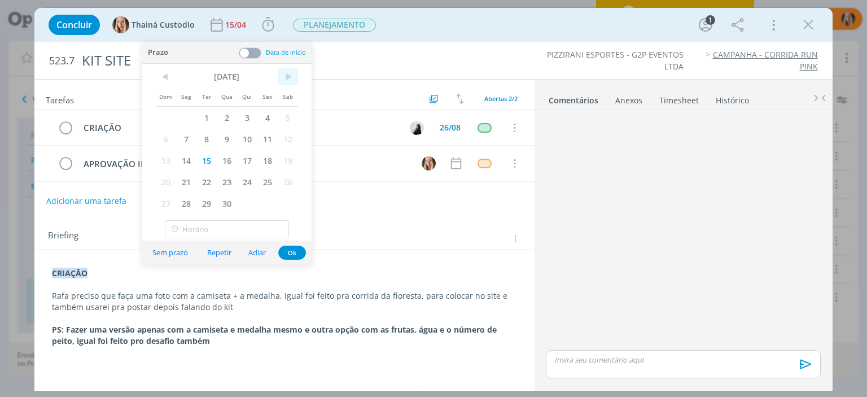
click at [284, 78] on span ">" at bounding box center [288, 76] width 20 height 17
click at [284, 79] on span ">" at bounding box center [288, 76] width 20 height 17
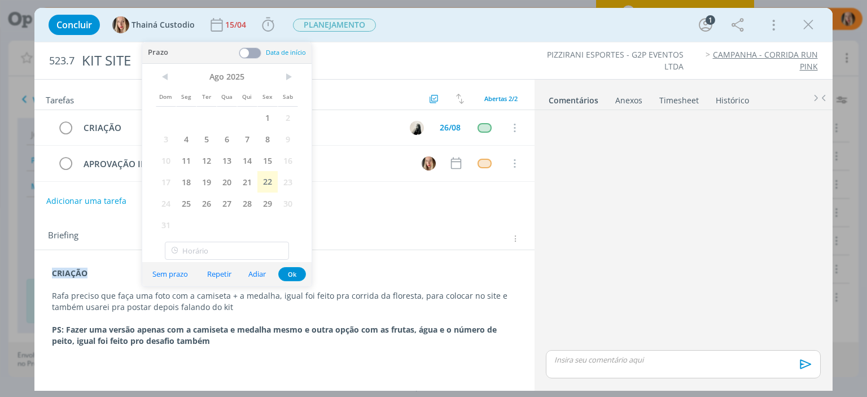
drag, startPoint x: 198, startPoint y: 203, endPoint x: 234, endPoint y: 214, distance: 37.3
click at [200, 201] on span "26" at bounding box center [206, 202] width 20 height 21
click at [296, 275] on button "Ok" at bounding box center [292, 274] width 28 height 14
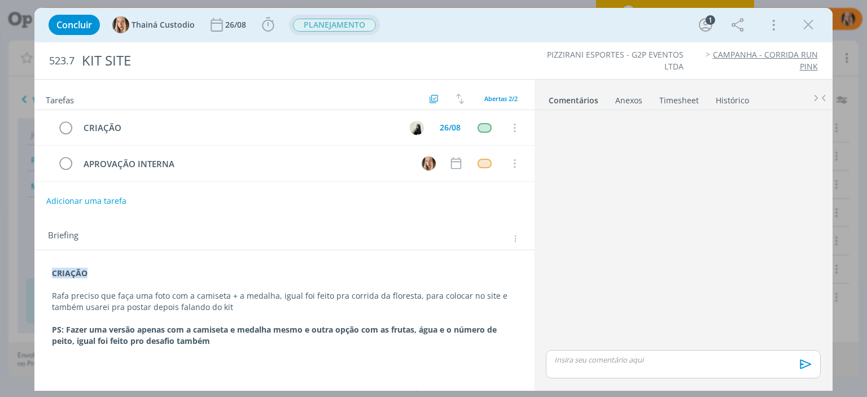
click at [336, 27] on span "PLANEJAMENTO" at bounding box center [334, 25] width 83 height 13
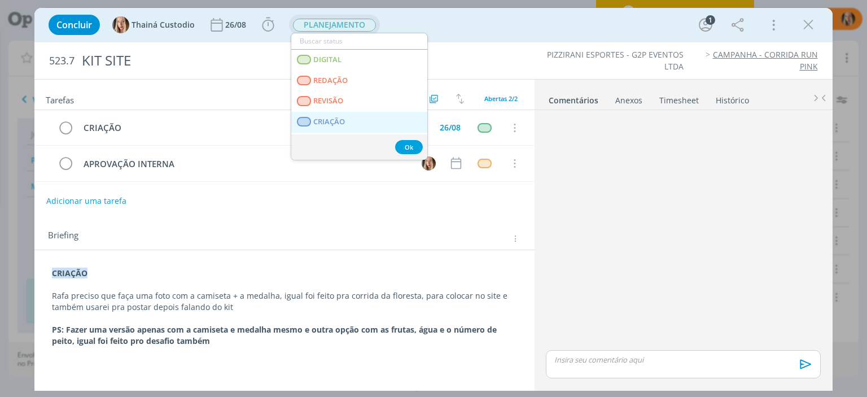
click at [335, 115] on link "CRIAÇÃO" at bounding box center [359, 122] width 136 height 21
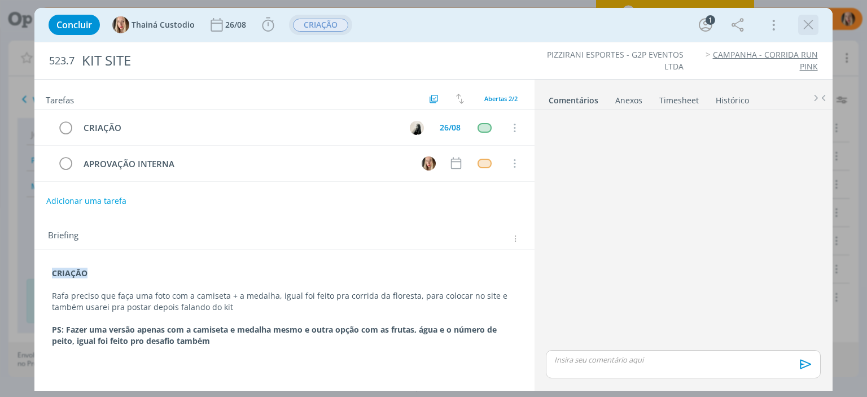
click at [809, 27] on icon "dialog" at bounding box center [808, 24] width 17 height 17
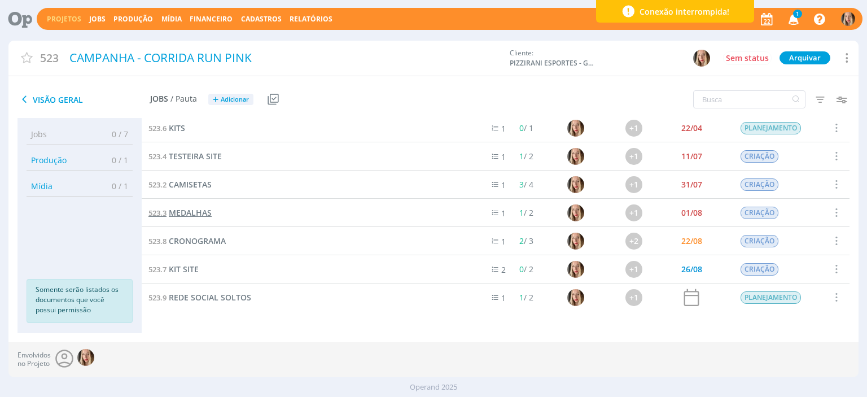
click at [201, 214] on span "MEDALHAS" at bounding box center [190, 212] width 43 height 11
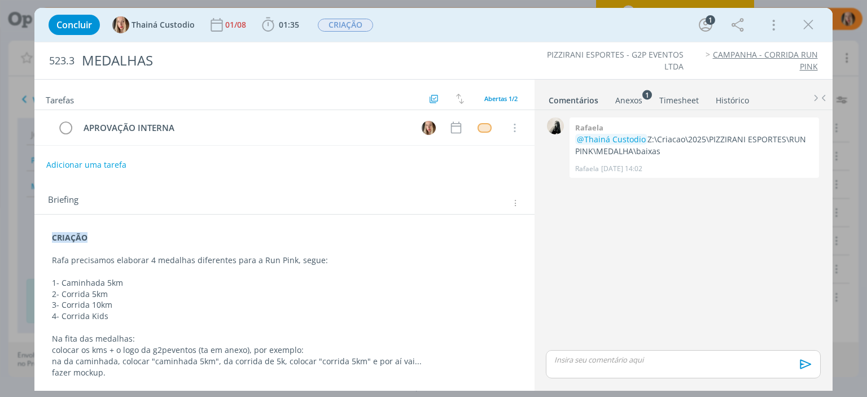
click at [284, 243] on p "dialog" at bounding box center [284, 248] width 464 height 11
click at [49, 238] on div "CRIAÇÃO Rafa precisamos elaborar 4 medalhas diferentes para a Run Pink, segue: …" at bounding box center [283, 316] width 481 height 177
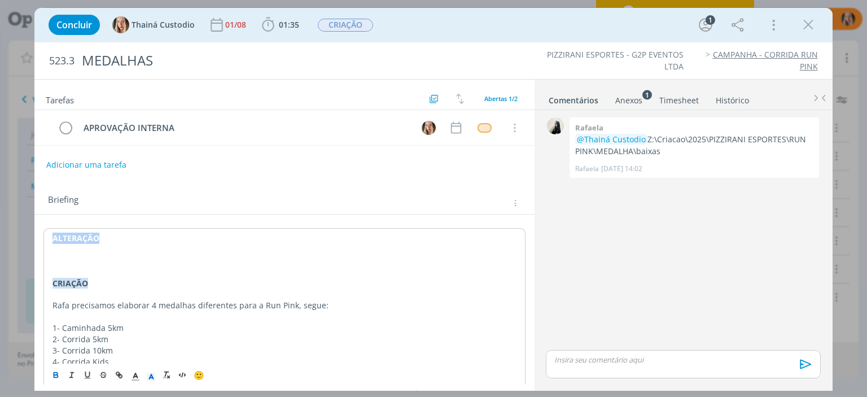
drag, startPoint x: 104, startPoint y: 238, endPoint x: 40, endPoint y: 235, distance: 65.0
click at [40, 235] on div "ALTERAÇÃO ﻿ CRIAÇÃO Rafa precisamos elaborar 4 medalhas diferentes para a Run P…" at bounding box center [283, 344] width 499 height 261
click at [155, 371] on icon "dialog" at bounding box center [151, 376] width 10 height 10
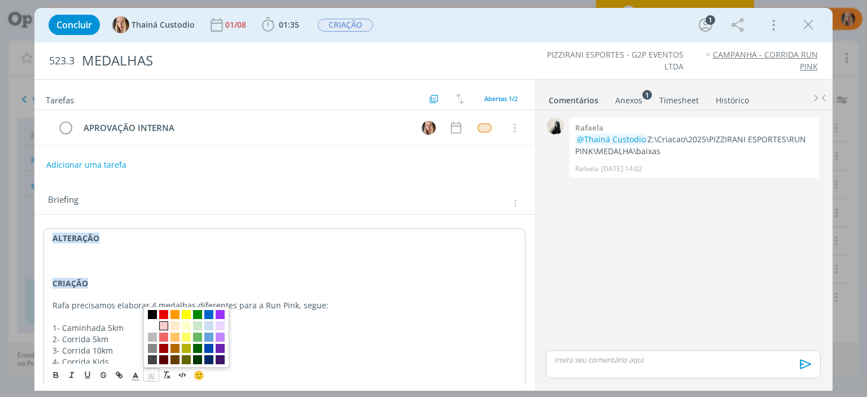
click at [166, 324] on span "dialog" at bounding box center [163, 325] width 9 height 9
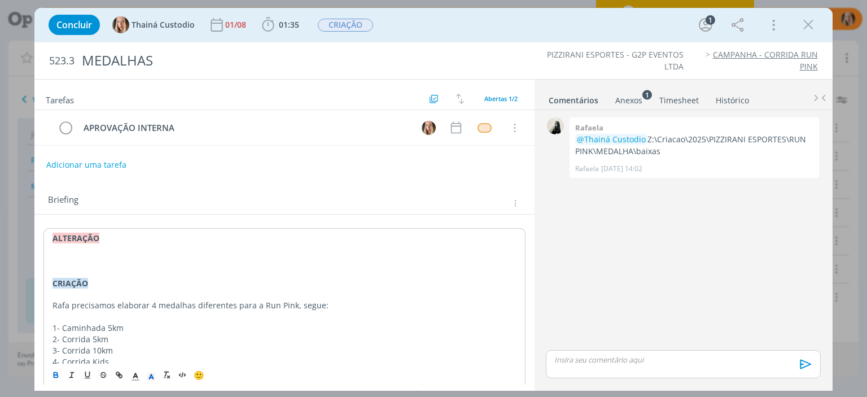
click at [106, 269] on p "dialog" at bounding box center [283, 271] width 463 height 11
click at [85, 259] on p "dialog" at bounding box center [283, 260] width 463 height 11
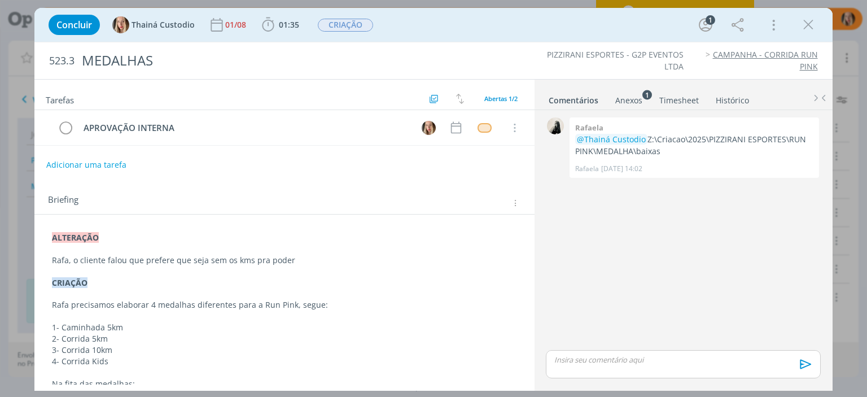
click at [72, 258] on p "Rafa, o cliente falou que prefere que seja sem os kms pra poder" at bounding box center [284, 260] width 464 height 11
click at [447, 258] on p "Rafa, vamos precisar alterar infelizmente porque o cliente falou que prefere qu…" at bounding box center [284, 260] width 464 height 11
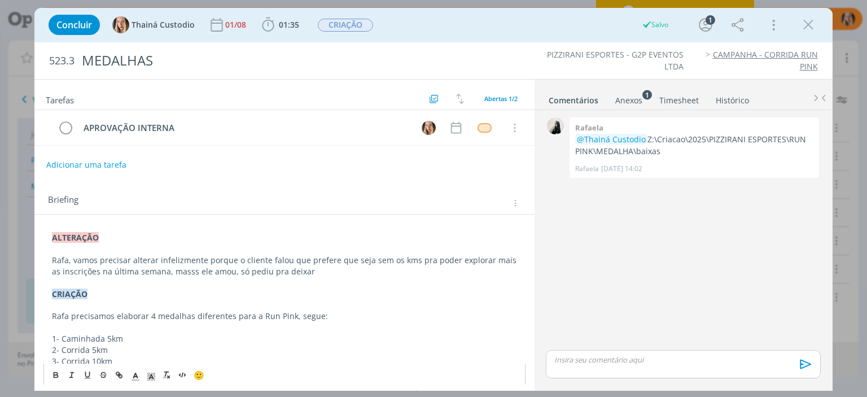
click at [300, 268] on p "Rafa, vamos precisar alterar infelizmente porque o cliente falou que prefere qu…" at bounding box center [284, 266] width 464 height 23
click at [299, 273] on p "Rafa, vamos precisar alterar infelizmente porque o cliente falou que prefere qu…" at bounding box center [284, 266] width 464 height 23
click at [300, 270] on p "Rafa, vamos precisar alterar infelizmente porque o cliente falou que prefere qu…" at bounding box center [284, 266] width 464 height 23
click at [364, 273] on p "Rafa, vamos precisar alterar infelizmente porque o cliente falou que prefere qu…" at bounding box center [284, 266] width 464 height 23
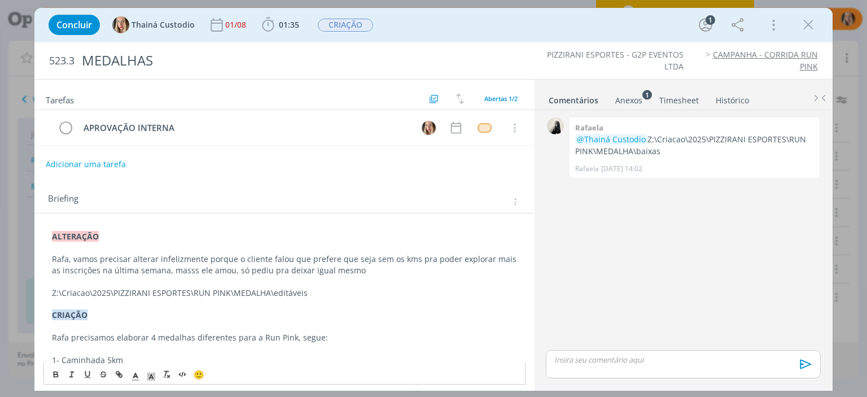
click at [70, 165] on button "Adicionar uma tarefa" at bounding box center [86, 164] width 80 height 19
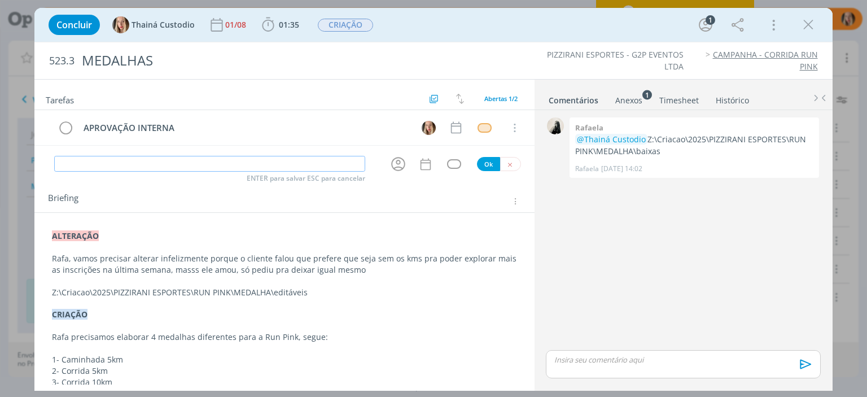
drag, startPoint x: 70, startPoint y: 165, endPoint x: 100, endPoint y: 160, distance: 30.8
click at [100, 160] on input "dialog" at bounding box center [209, 164] width 311 height 16
click at [394, 163] on icon "dialog" at bounding box center [397, 163] width 17 height 17
type input "CRIAÇÃO"
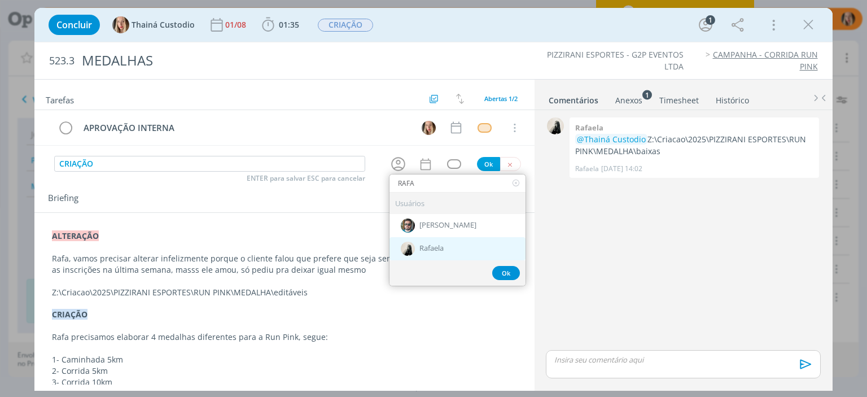
type input "RAFA"
click at [439, 240] on div "Rafaela" at bounding box center [457, 248] width 136 height 23
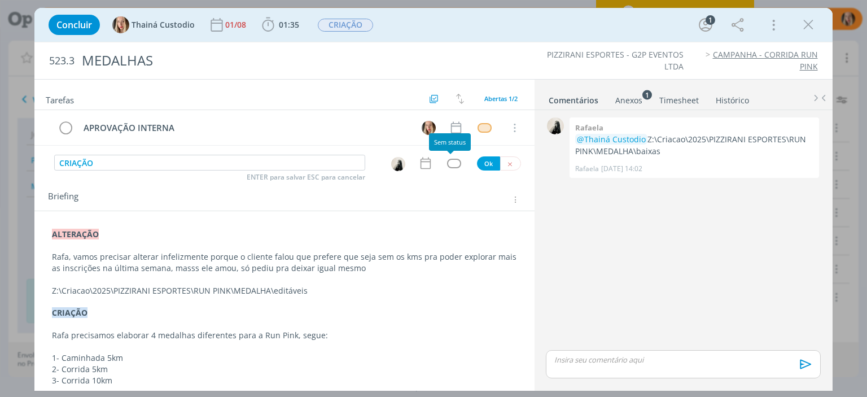
click at [450, 161] on div "dialog" at bounding box center [454, 164] width 14 height 10
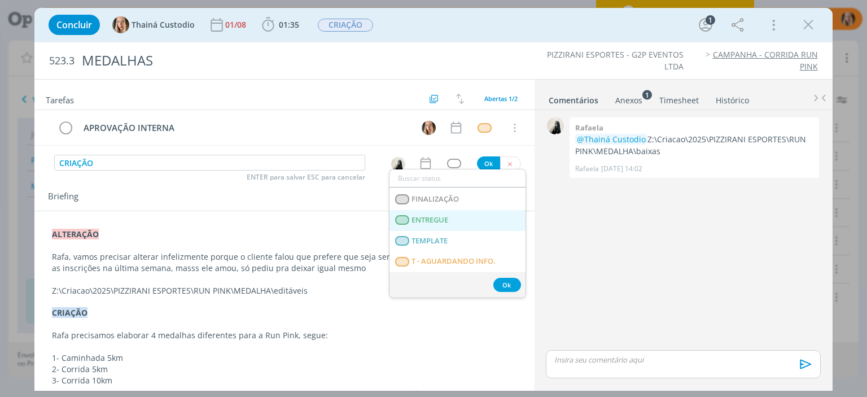
scroll to position [282, 0]
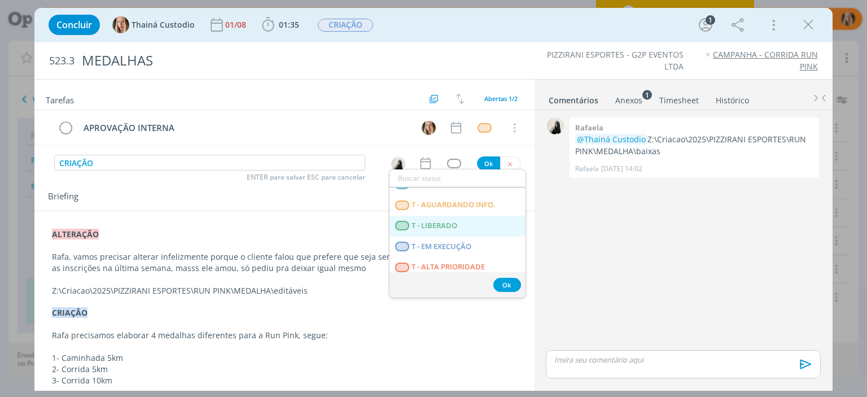
click at [438, 227] on span "T - LIBERADO" at bounding box center [435, 225] width 46 height 9
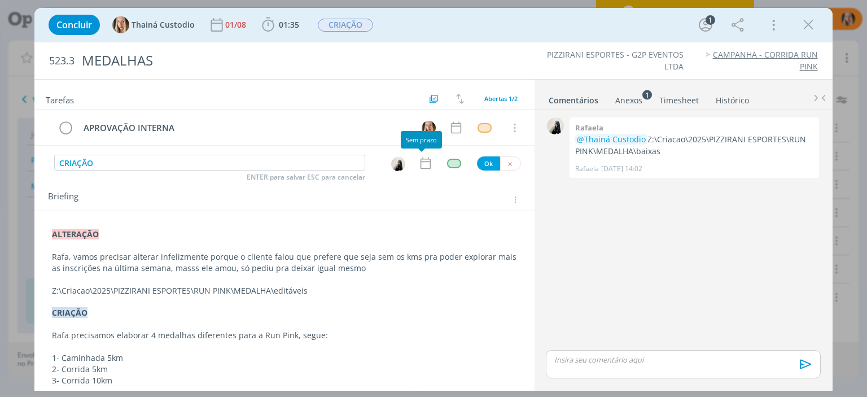
click at [422, 156] on icon "dialog" at bounding box center [425, 163] width 15 height 15
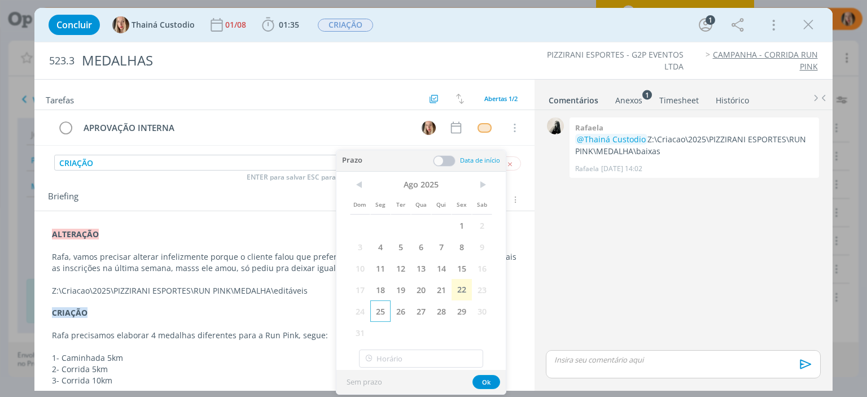
click at [383, 310] on span "25" at bounding box center [380, 310] width 20 height 21
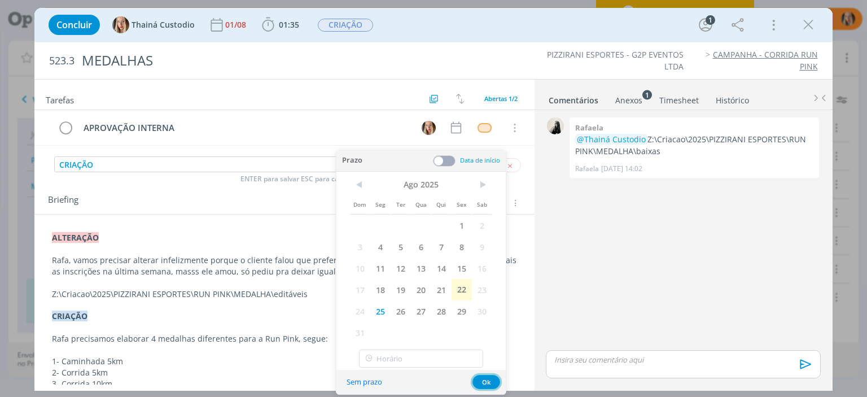
drag, startPoint x: 488, startPoint y: 379, endPoint x: 488, endPoint y: 324, distance: 54.7
click at [488, 380] on button "Ok" at bounding box center [486, 382] width 28 height 14
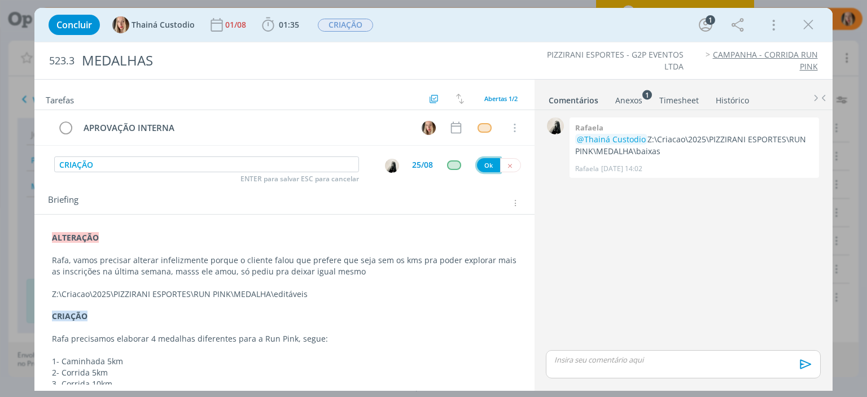
click at [477, 169] on button "Ok" at bounding box center [488, 165] width 23 height 14
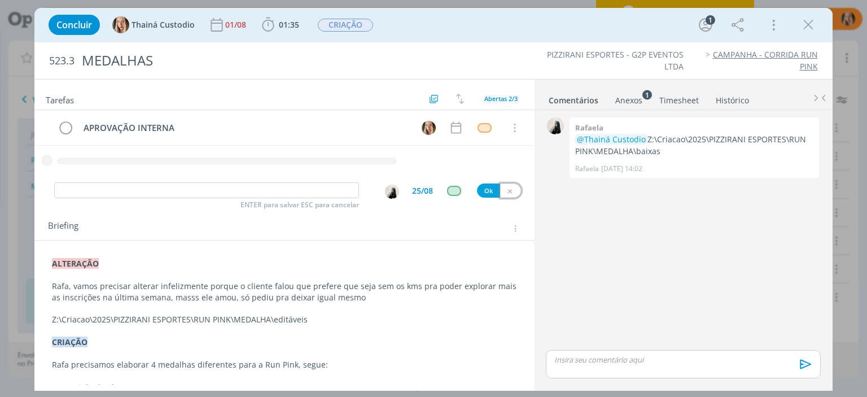
click at [506, 190] on icon "dialog" at bounding box center [509, 190] width 7 height 7
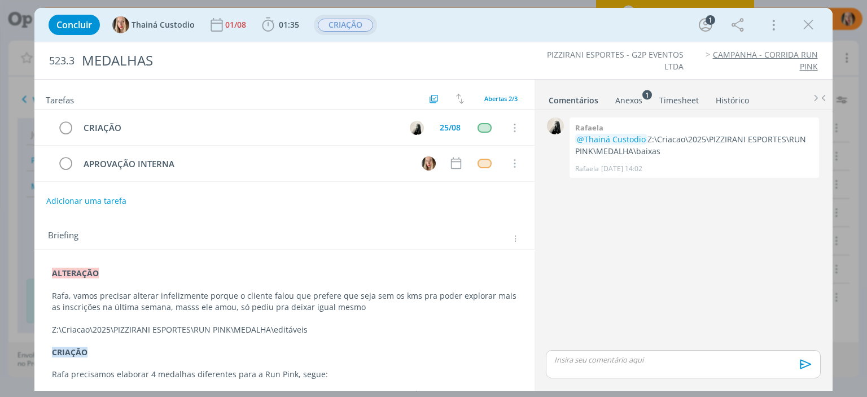
click at [340, 26] on span "CRIAÇÃO" at bounding box center [345, 25] width 55 height 13
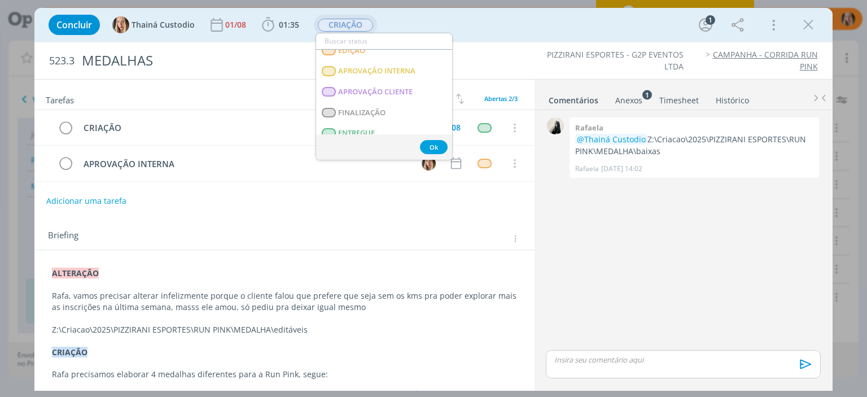
scroll to position [98, 0]
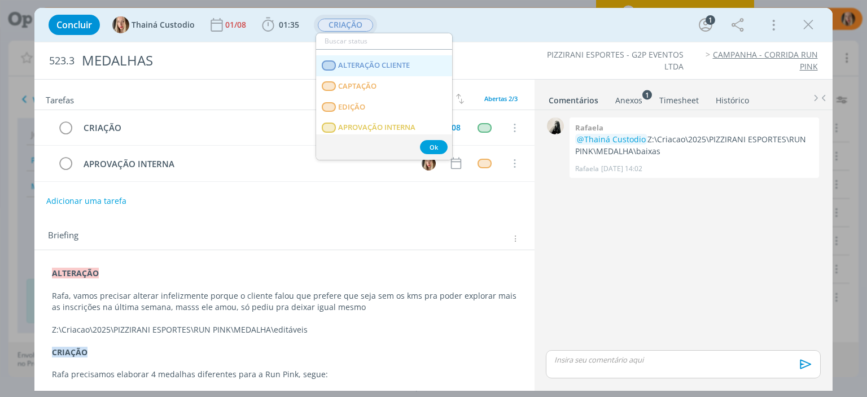
click at [386, 68] on span "ALTERAÇÃO CLIENTE" at bounding box center [375, 65] width 72 height 9
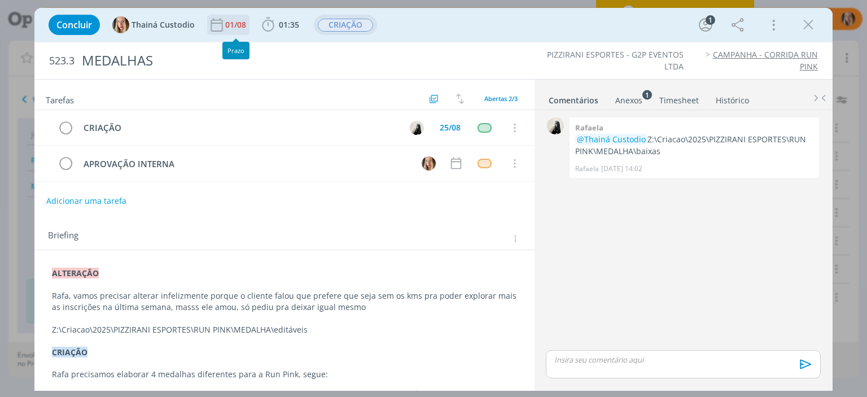
click at [240, 23] on div "01/08" at bounding box center [236, 25] width 23 height 8
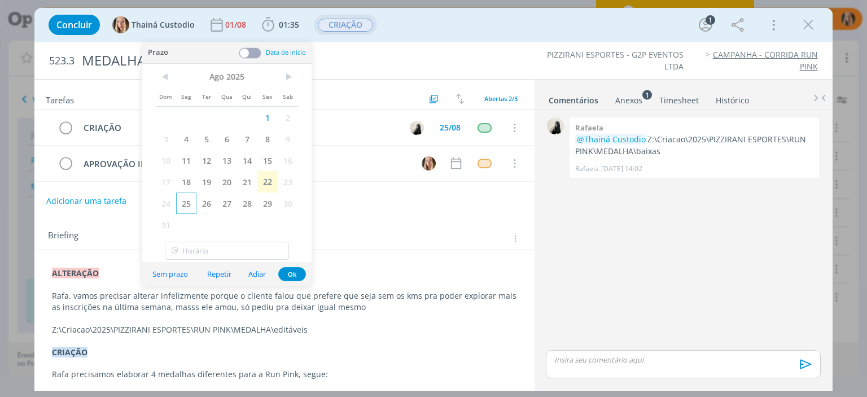
click at [185, 201] on span "25" at bounding box center [186, 202] width 20 height 21
click at [187, 201] on span "25" at bounding box center [186, 202] width 20 height 21
click at [288, 273] on button "Ok" at bounding box center [292, 274] width 28 height 14
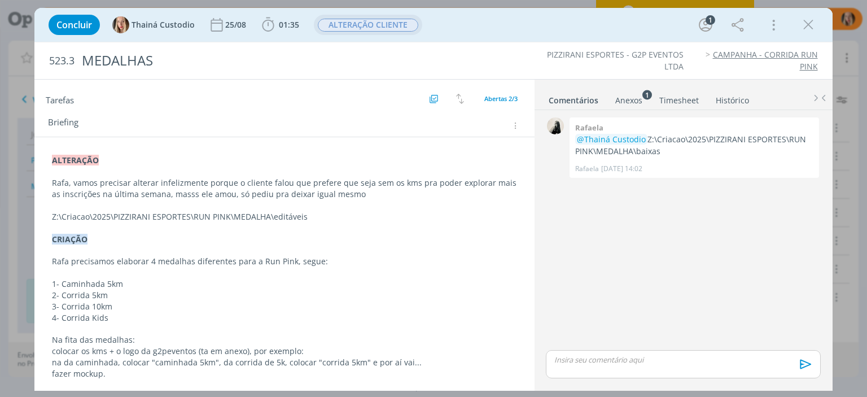
scroll to position [0, 0]
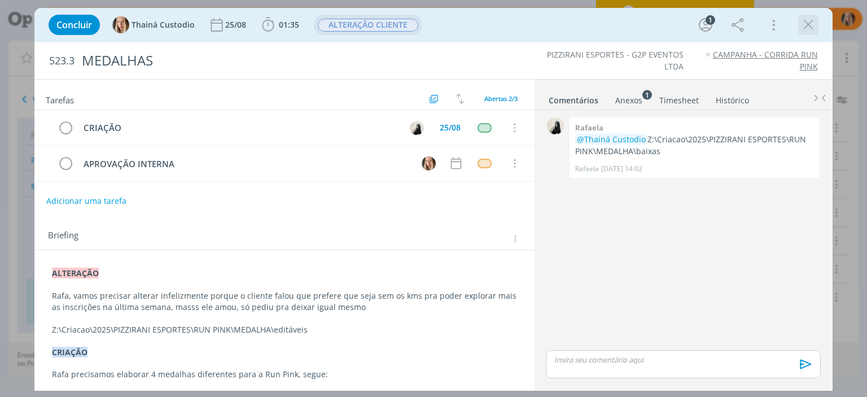
click at [804, 27] on icon "dialog" at bounding box center [808, 24] width 17 height 17
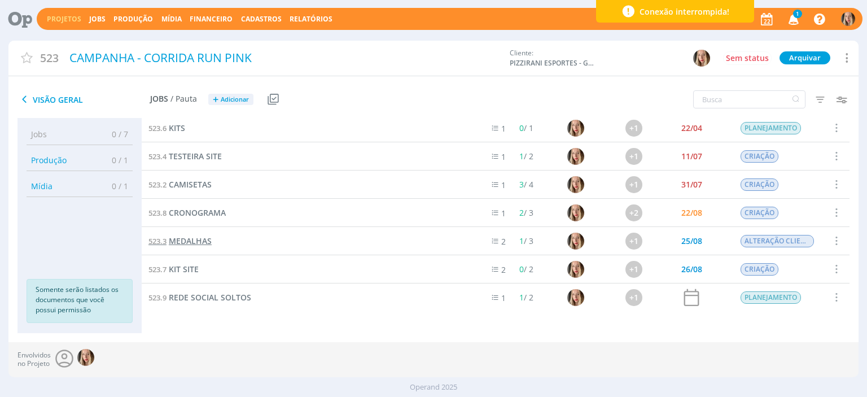
click at [194, 236] on span "MEDALHAS" at bounding box center [190, 240] width 43 height 11
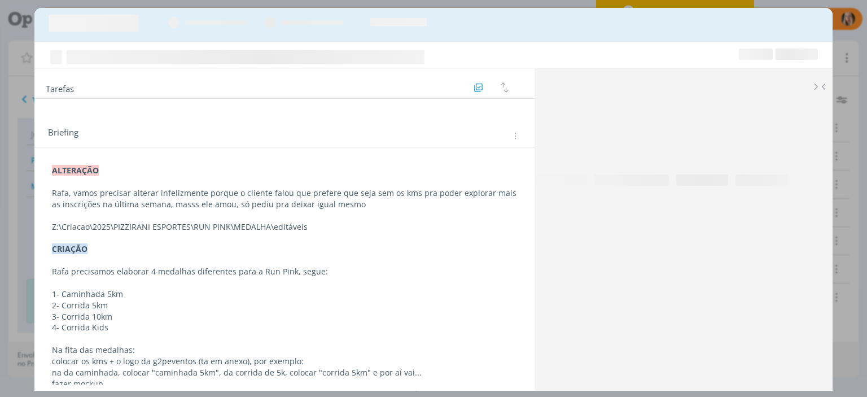
click at [361, 208] on p "Rafa, vamos precisar alterar infelizmente porque o cliente falou que prefere qu…" at bounding box center [284, 198] width 464 height 23
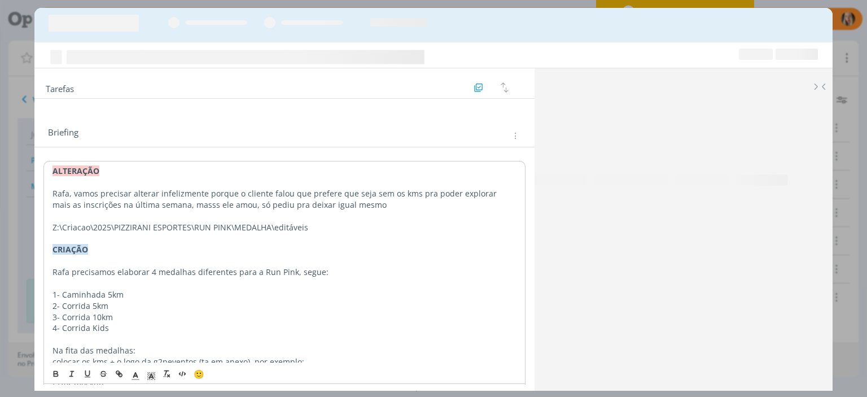
click at [334, 233] on p "dialog" at bounding box center [283, 238] width 463 height 11
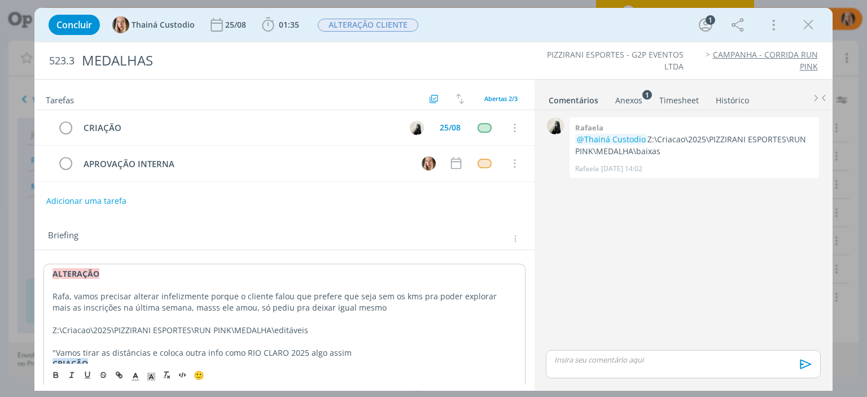
click at [349, 350] on p ""Vamos tirar as distâncias e coloca outra info como RIO CLARO 2025 algo assim" at bounding box center [283, 352] width 463 height 11
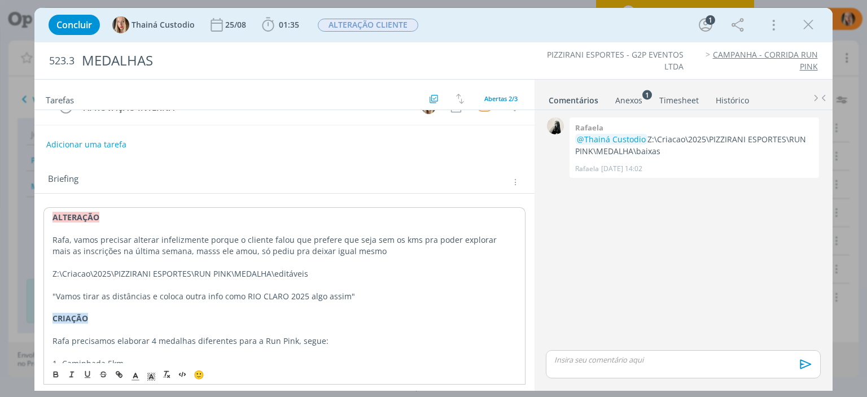
scroll to position [113, 0]
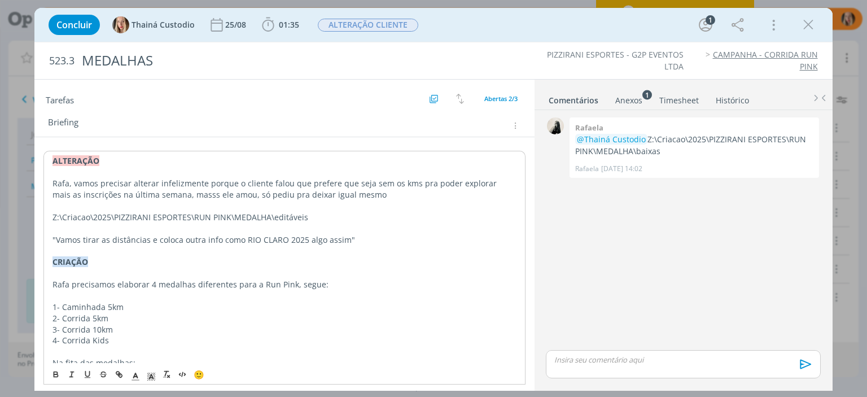
click at [51, 241] on div "ALTERAÇÃO Rafa, vamos precisar alterar infelizmente porque o cliente falou que …" at bounding box center [283, 290] width 481 height 278
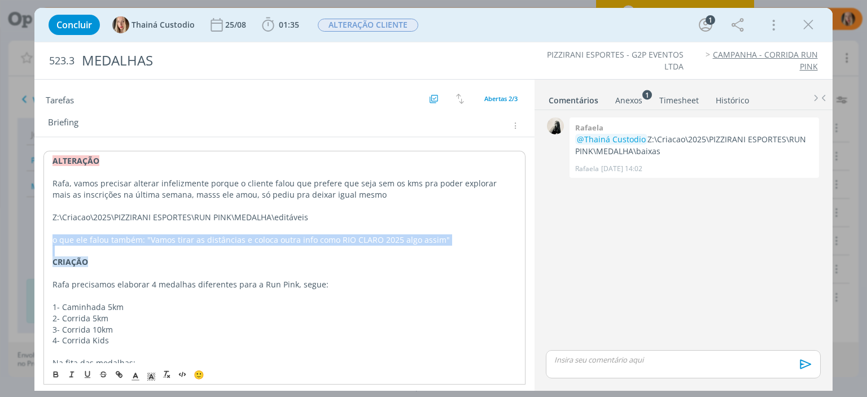
drag, startPoint x: 47, startPoint y: 236, endPoint x: 438, endPoint y: 247, distance: 391.2
click at [438, 247] on div "ALTERAÇÃO Rafa, vamos precisar alterar infelizmente porque o cliente falou que …" at bounding box center [283, 290] width 481 height 278
click at [53, 372] on icon "dialog" at bounding box center [55, 374] width 9 height 9
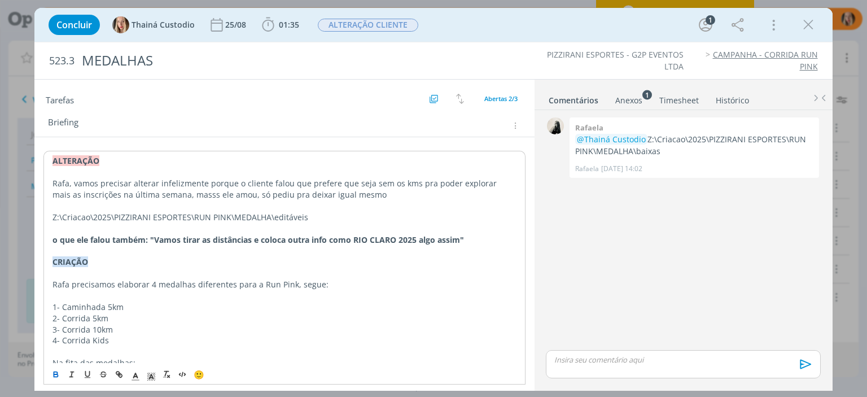
click at [438, 259] on p "CRIAÇÃO" at bounding box center [283, 261] width 463 height 11
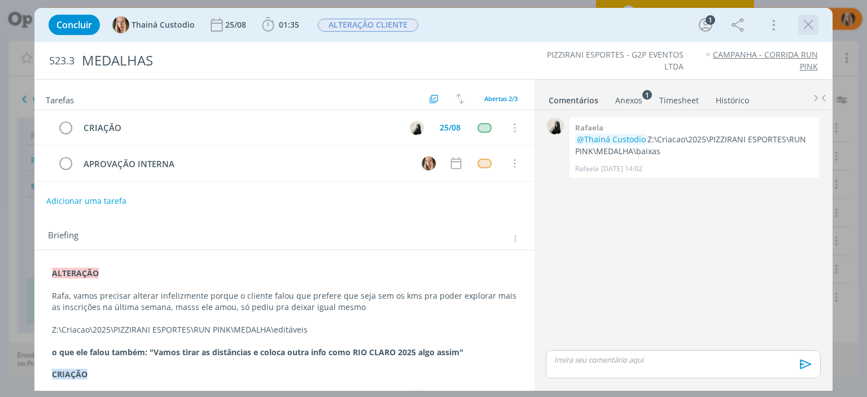
click at [805, 24] on icon "dialog" at bounding box center [808, 24] width 17 height 17
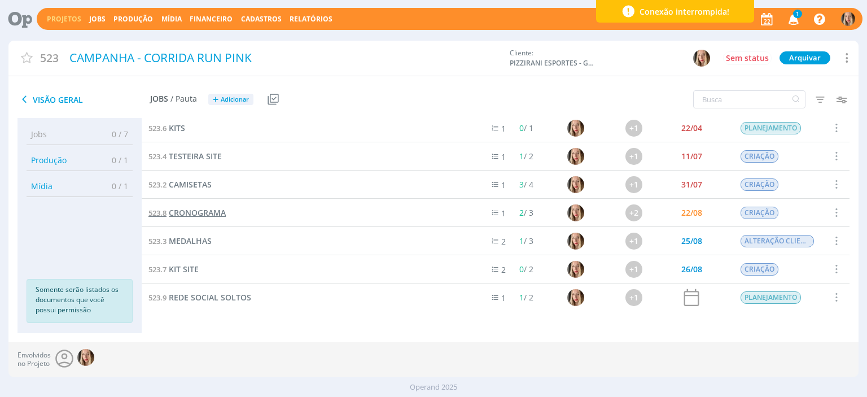
click at [187, 215] on span "CRONOGRAMA" at bounding box center [197, 212] width 57 height 11
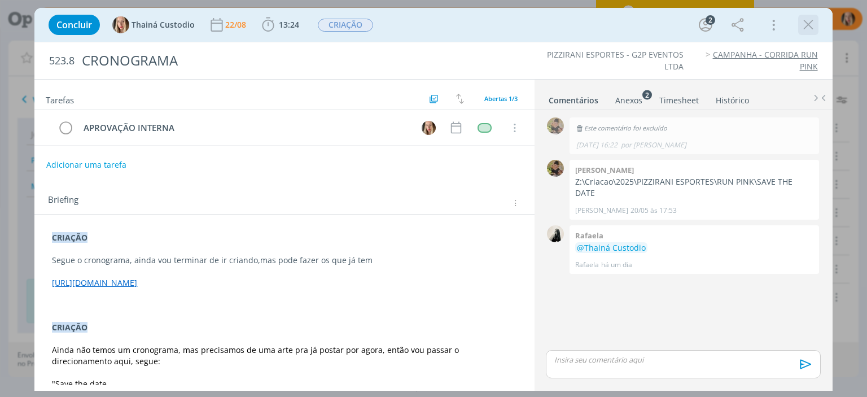
click at [804, 24] on icon "dialog" at bounding box center [808, 24] width 17 height 17
